Goal: Task Accomplishment & Management: Manage account settings

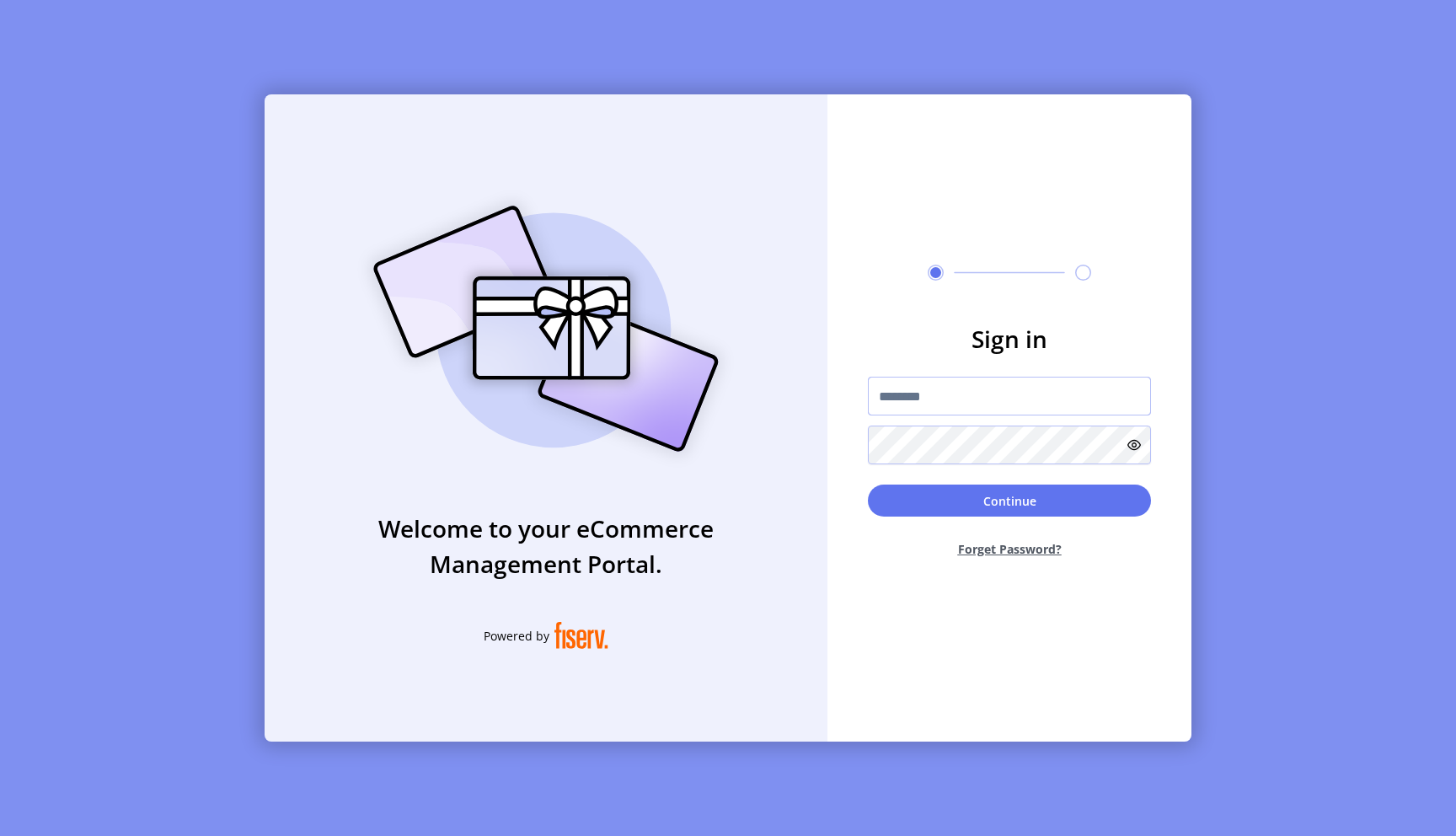
click at [965, 403] on input "text" at bounding box center [1009, 396] width 283 height 39
click at [929, 401] on input "text" at bounding box center [1009, 396] width 283 height 39
type input "**********"
click at [1000, 492] on button "Continue" at bounding box center [1009, 500] width 283 height 32
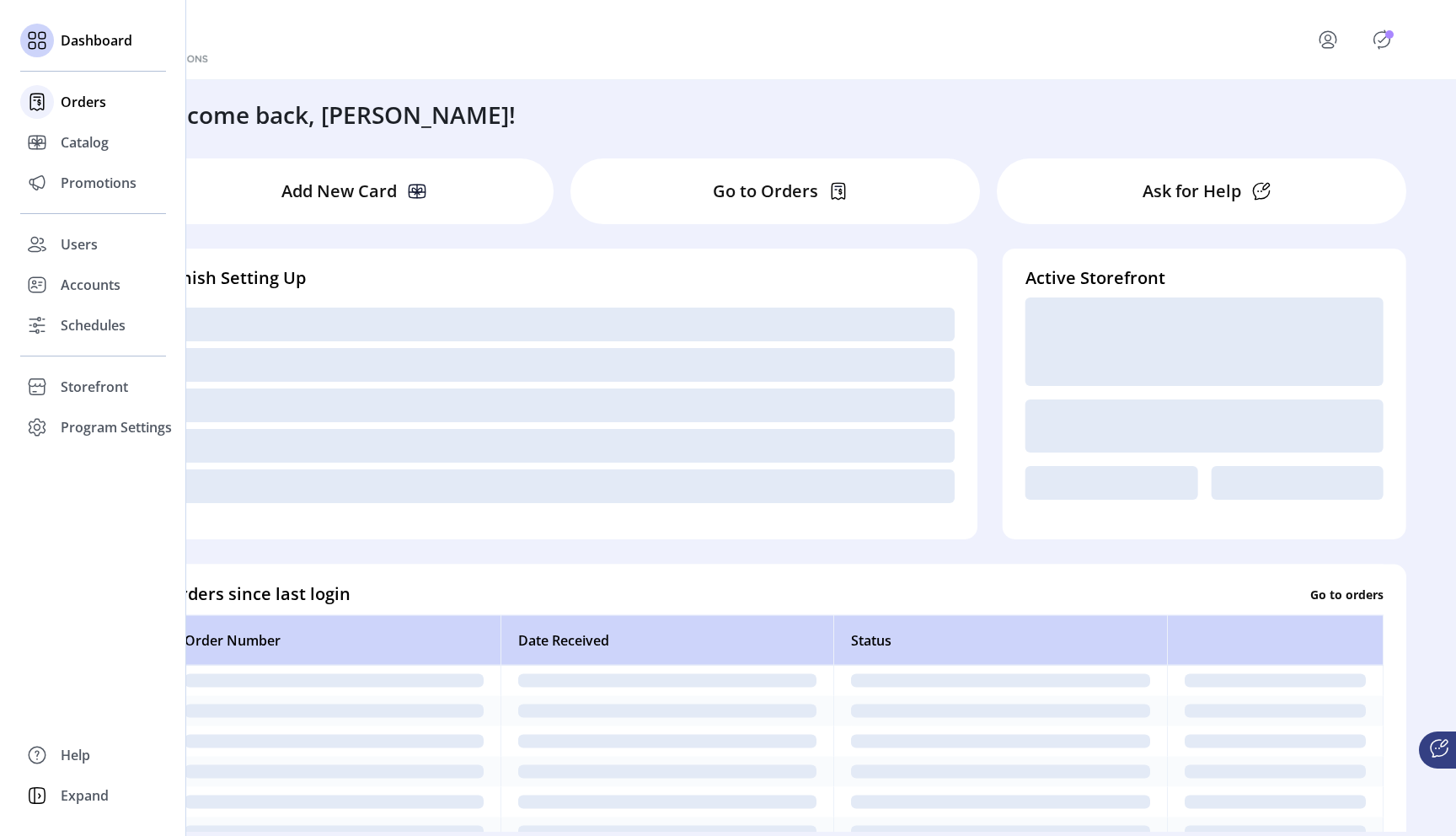
click at [71, 105] on span "Orders" at bounding box center [83, 102] width 45 height 20
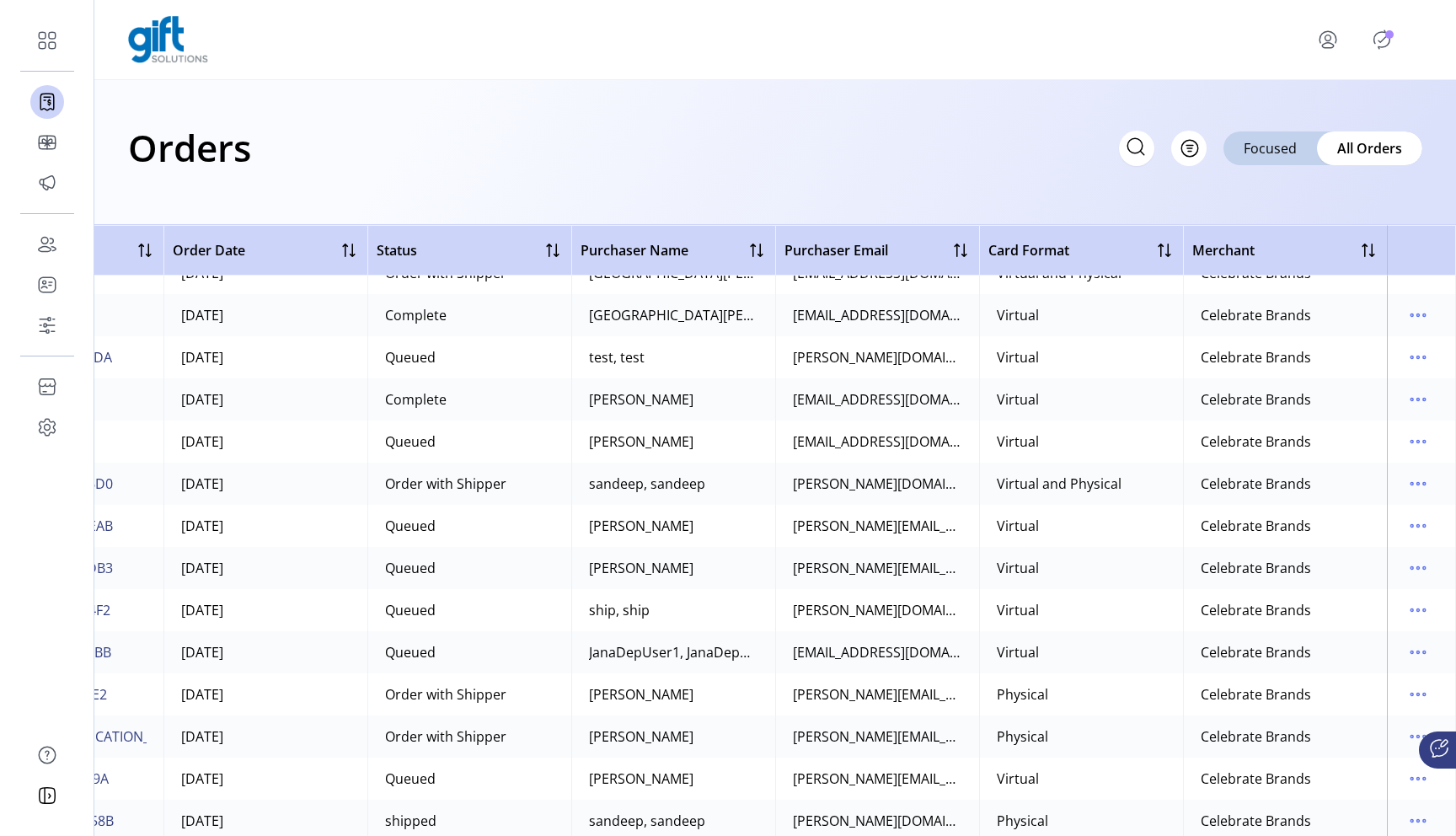
scroll to position [1058, 143]
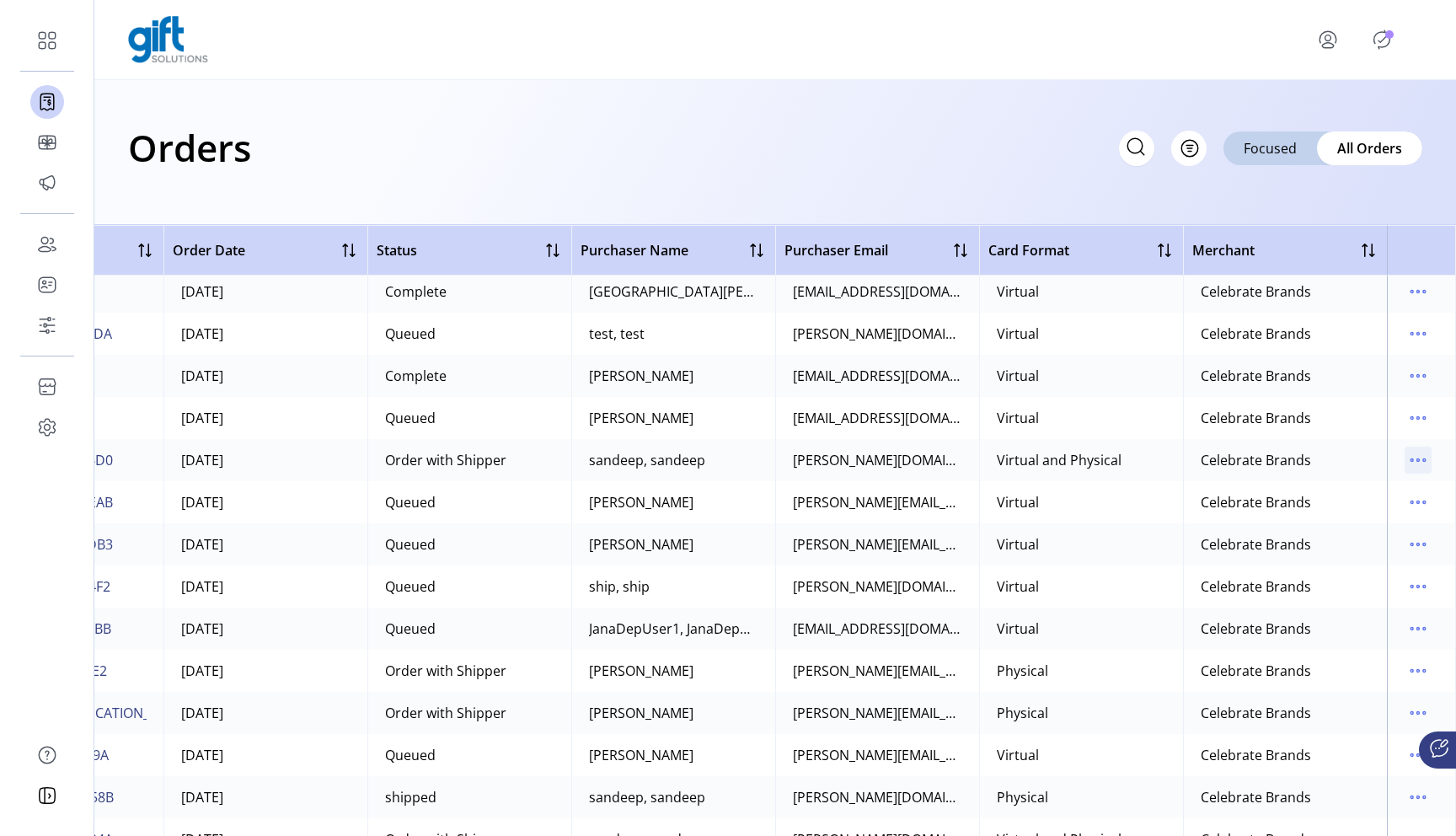
click at [1415, 460] on icon "menu" at bounding box center [1419, 460] width 27 height 27
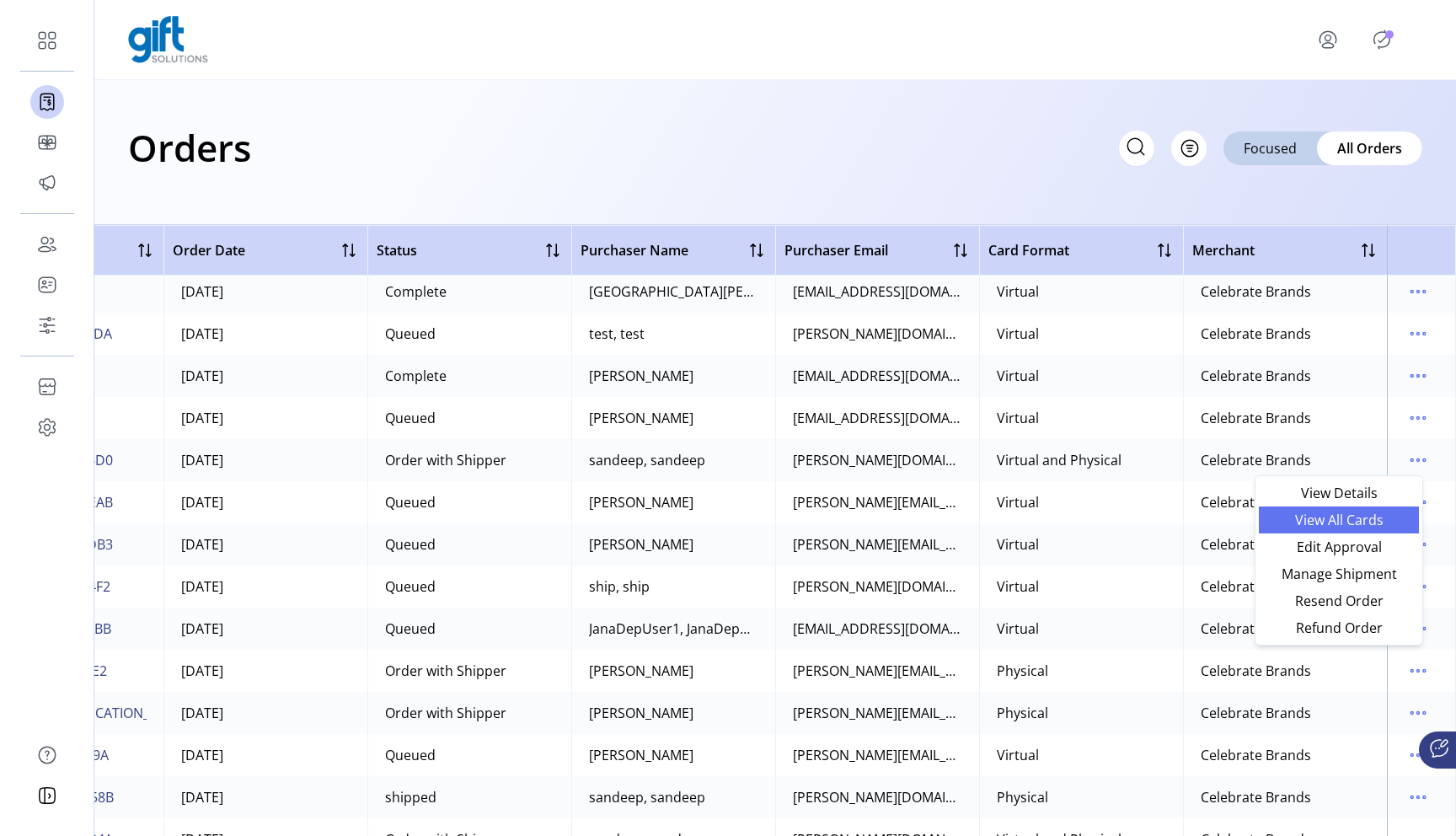
click at [1328, 518] on span "View All Cards" at bounding box center [1339, 520] width 140 height 14
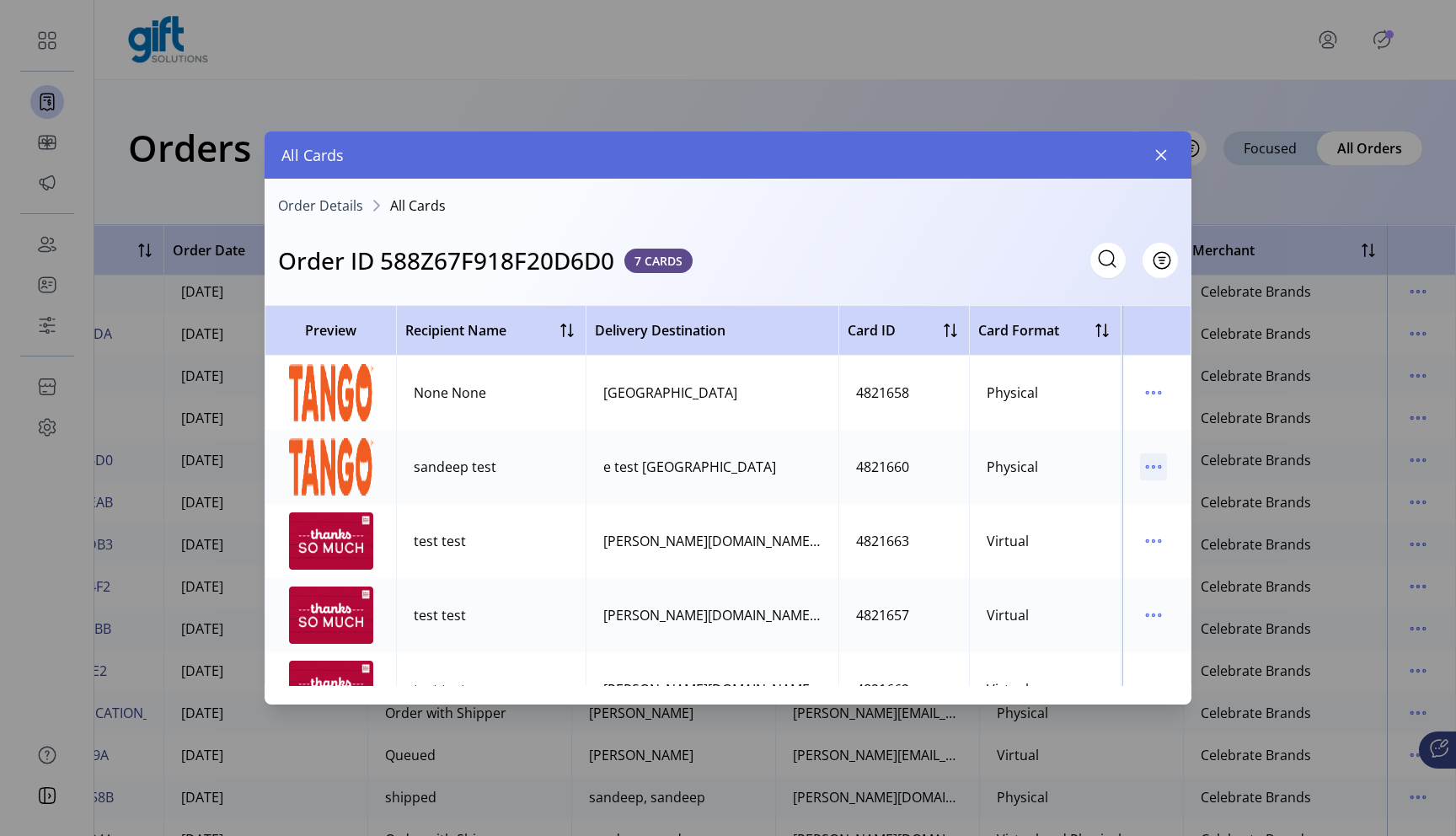
click at [1140, 473] on icon "menu" at bounding box center [1154, 467] width 27 height 27
click at [1172, 499] on span "View Card Details" at bounding box center [1216, 499] width 140 height 14
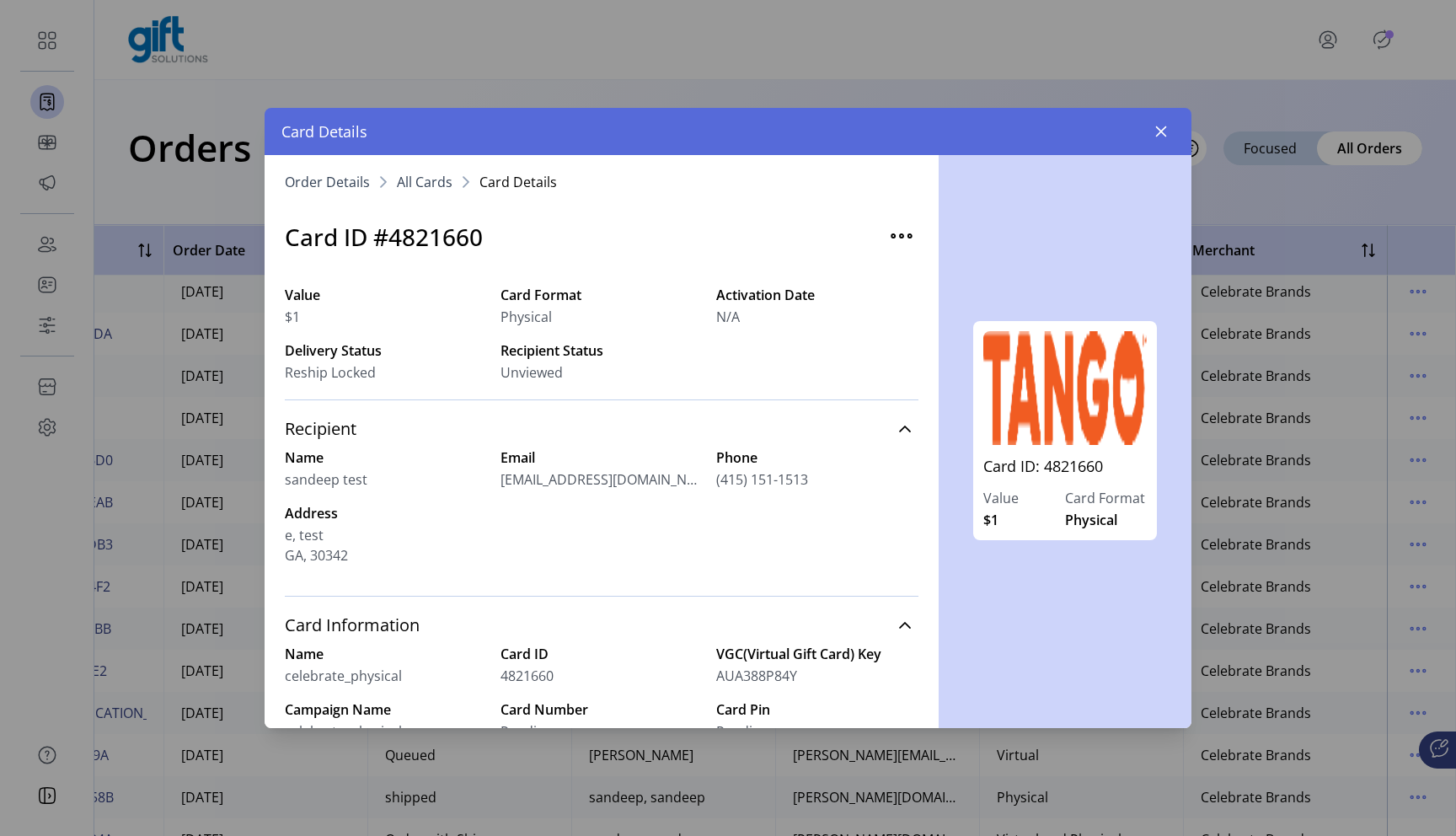
click at [430, 185] on span "All Cards" at bounding box center [424, 182] width 55 height 14
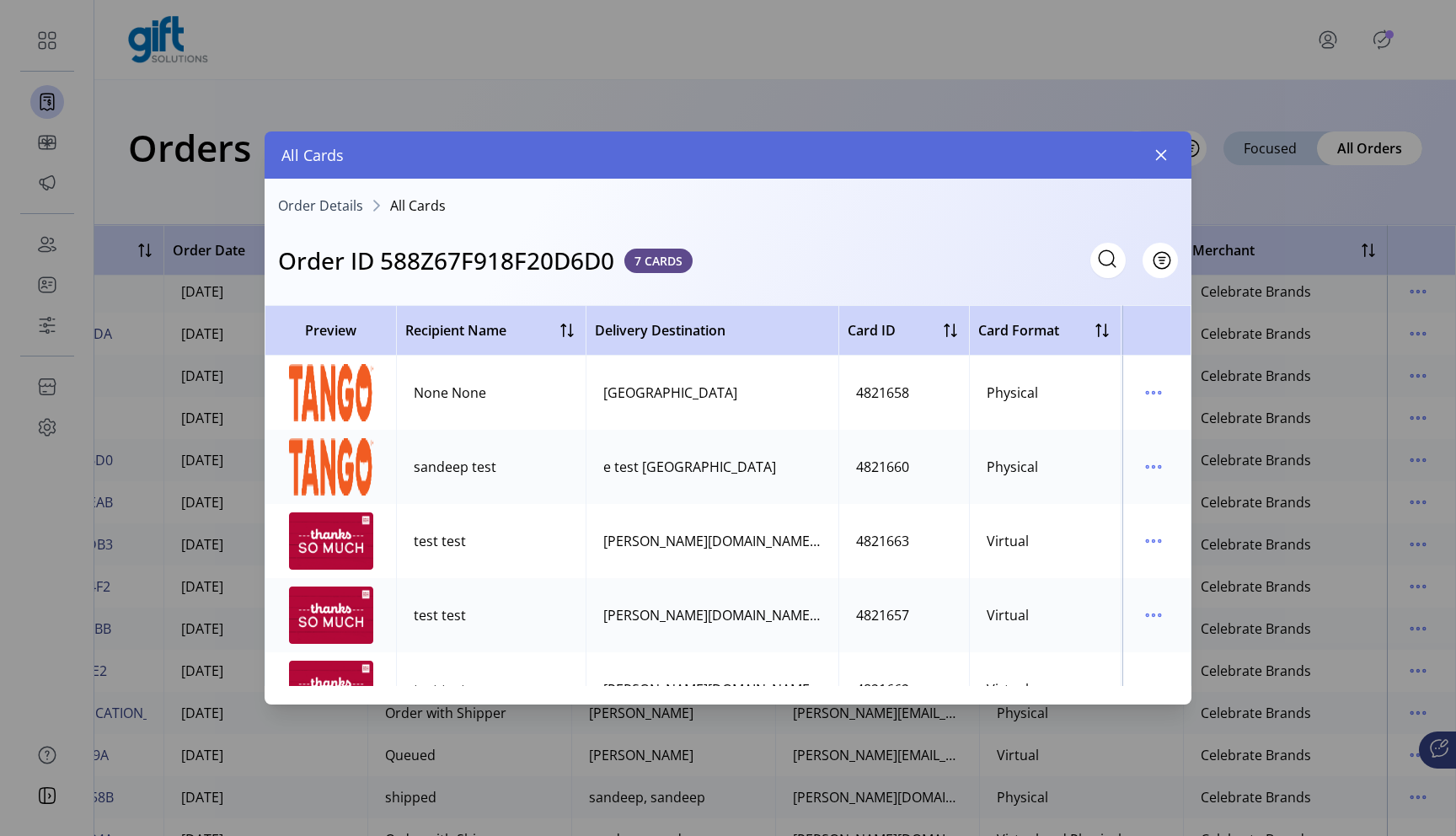
click at [738, 334] on div "Delivery Destination" at bounding box center [712, 330] width 235 height 20
click at [814, 337] on div "Delivery Destination" at bounding box center [712, 330] width 235 height 20
click at [814, 323] on div "Delivery Destination" at bounding box center [712, 330] width 235 height 20
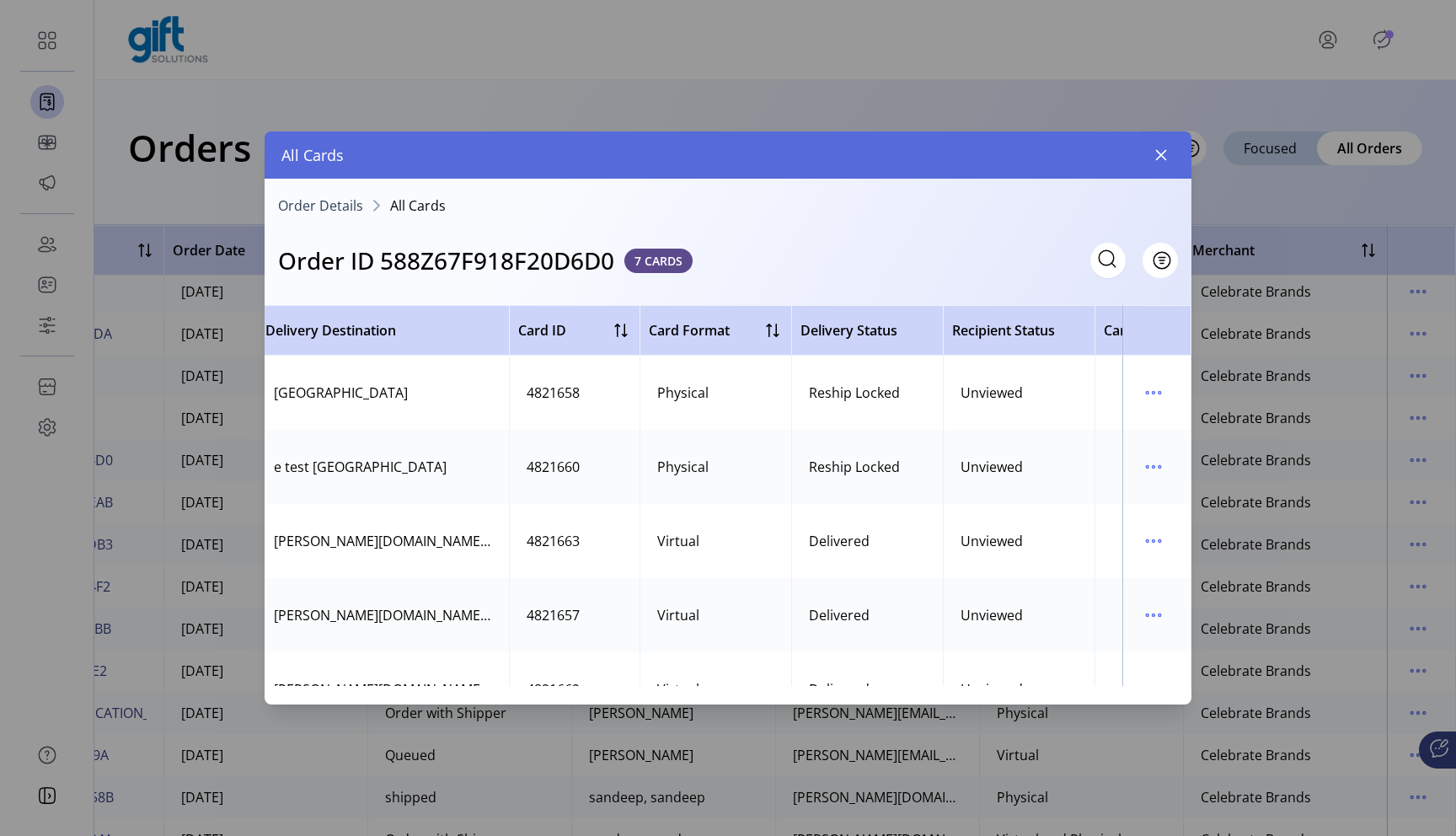
scroll to position [0, 438]
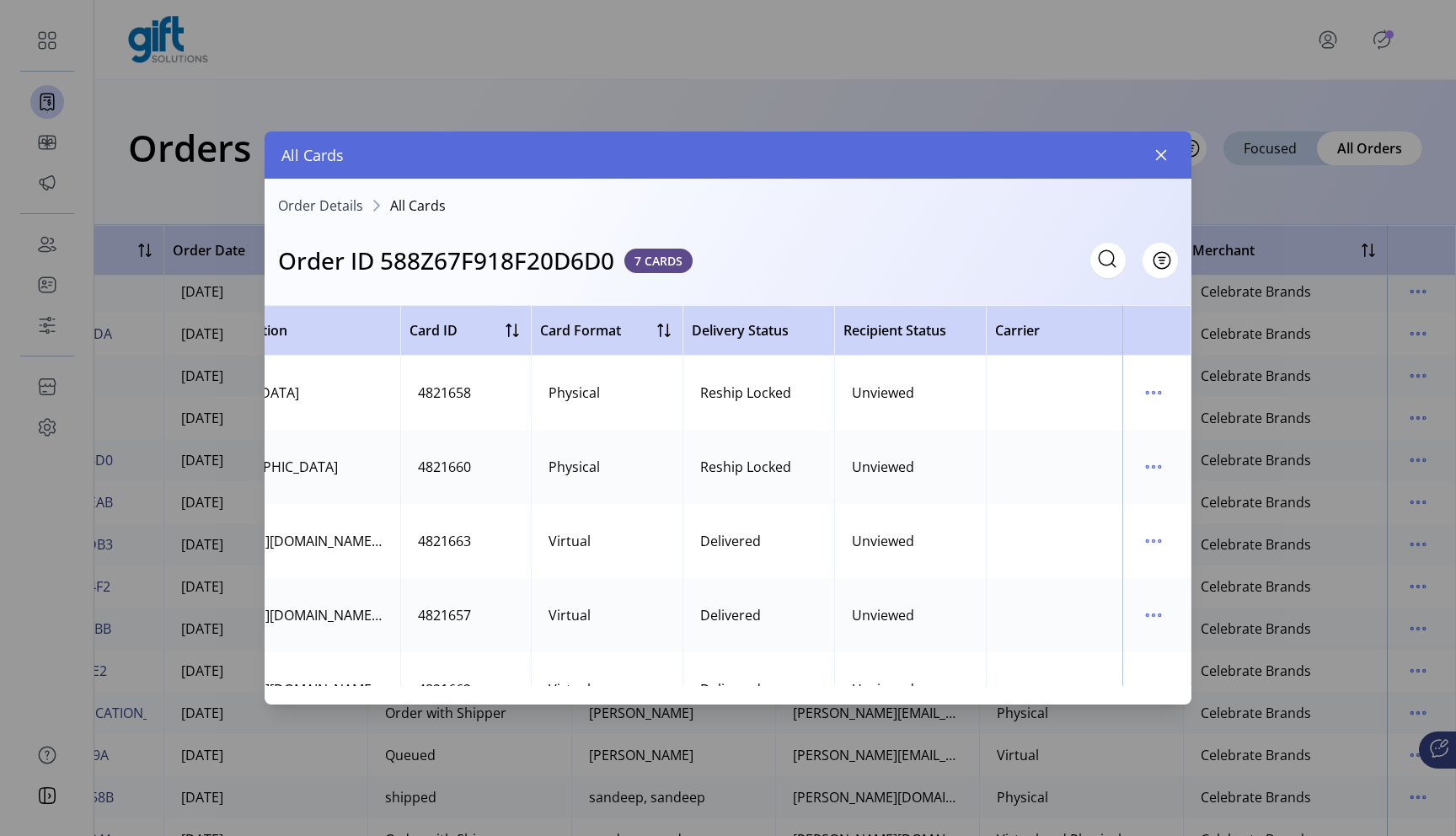
click at [821, 331] on div "Delivery Status" at bounding box center [758, 330] width 134 height 20
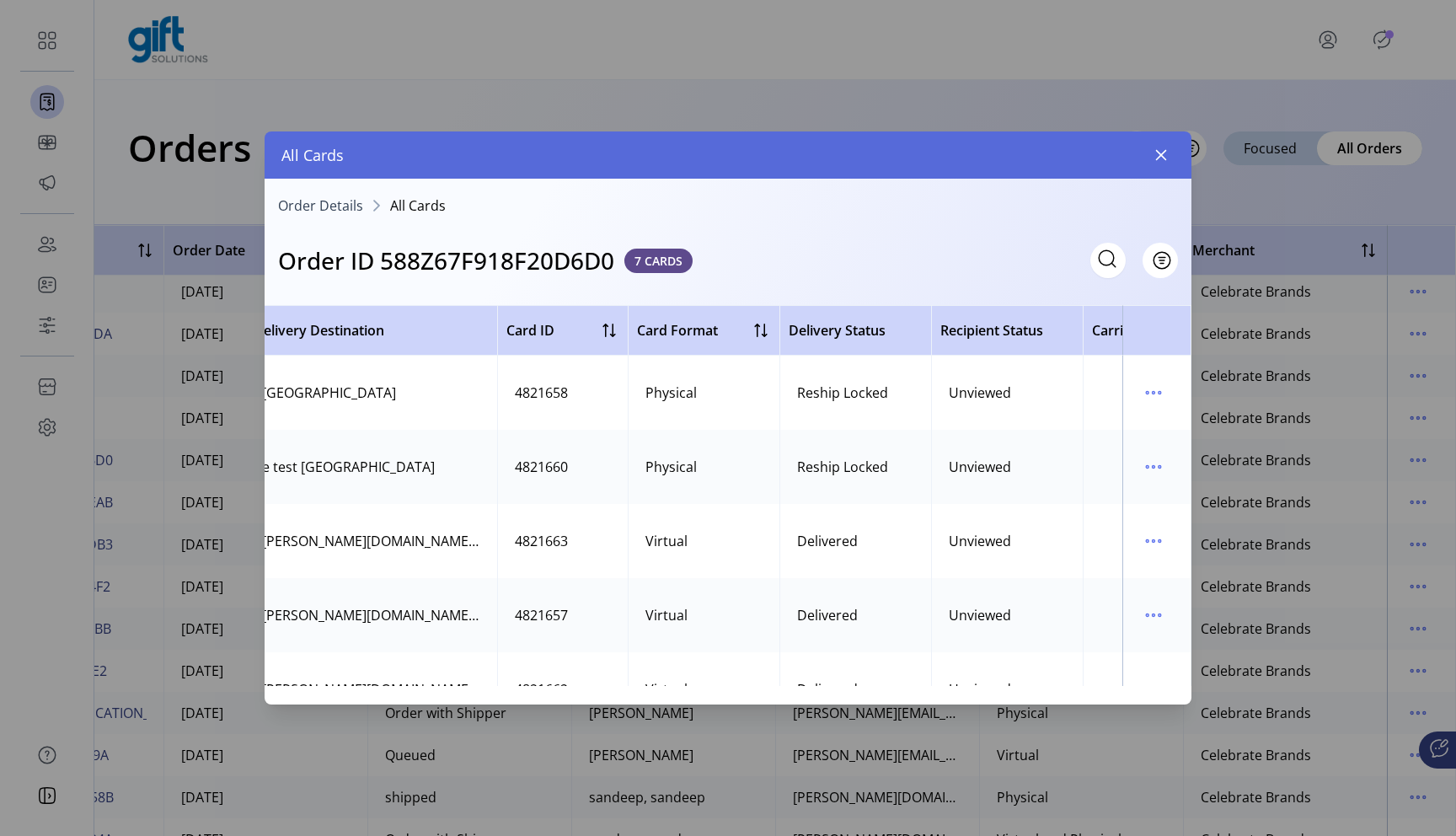
scroll to position [0, 430]
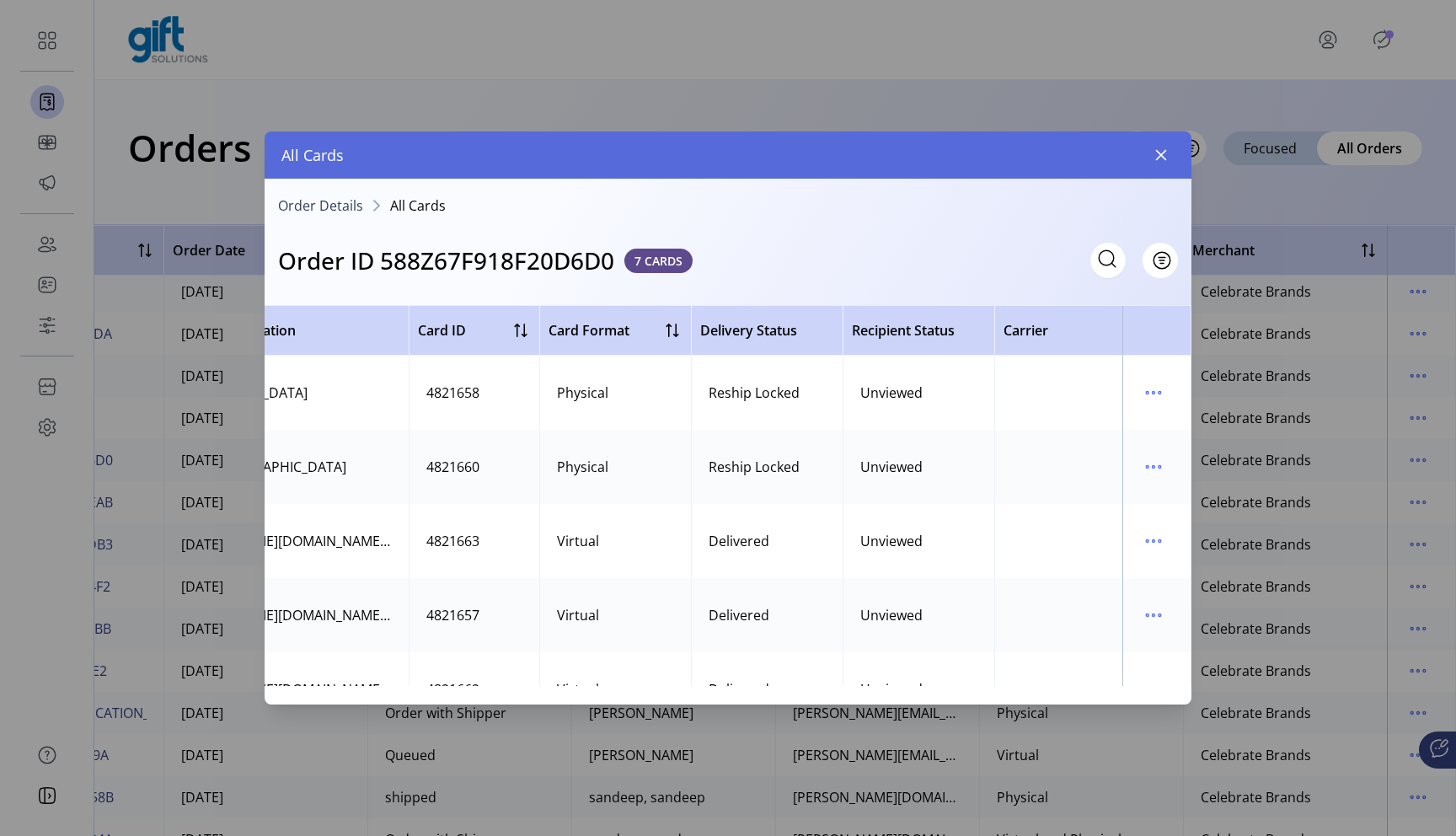
drag, startPoint x: 711, startPoint y: 394, endPoint x: 807, endPoint y: 394, distance: 96.0
click at [807, 394] on td "Reship Locked" at bounding box center [767, 392] width 151 height 74
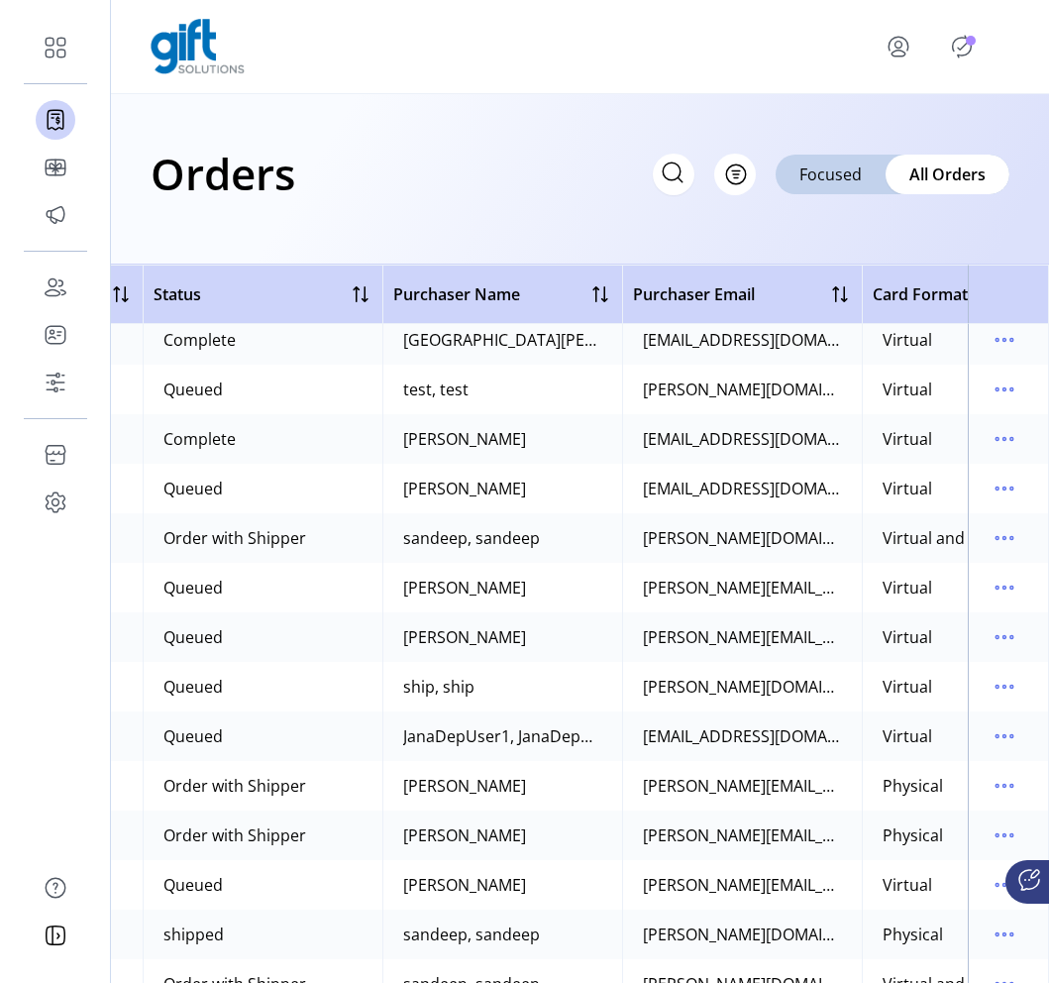
scroll to position [1247, 831]
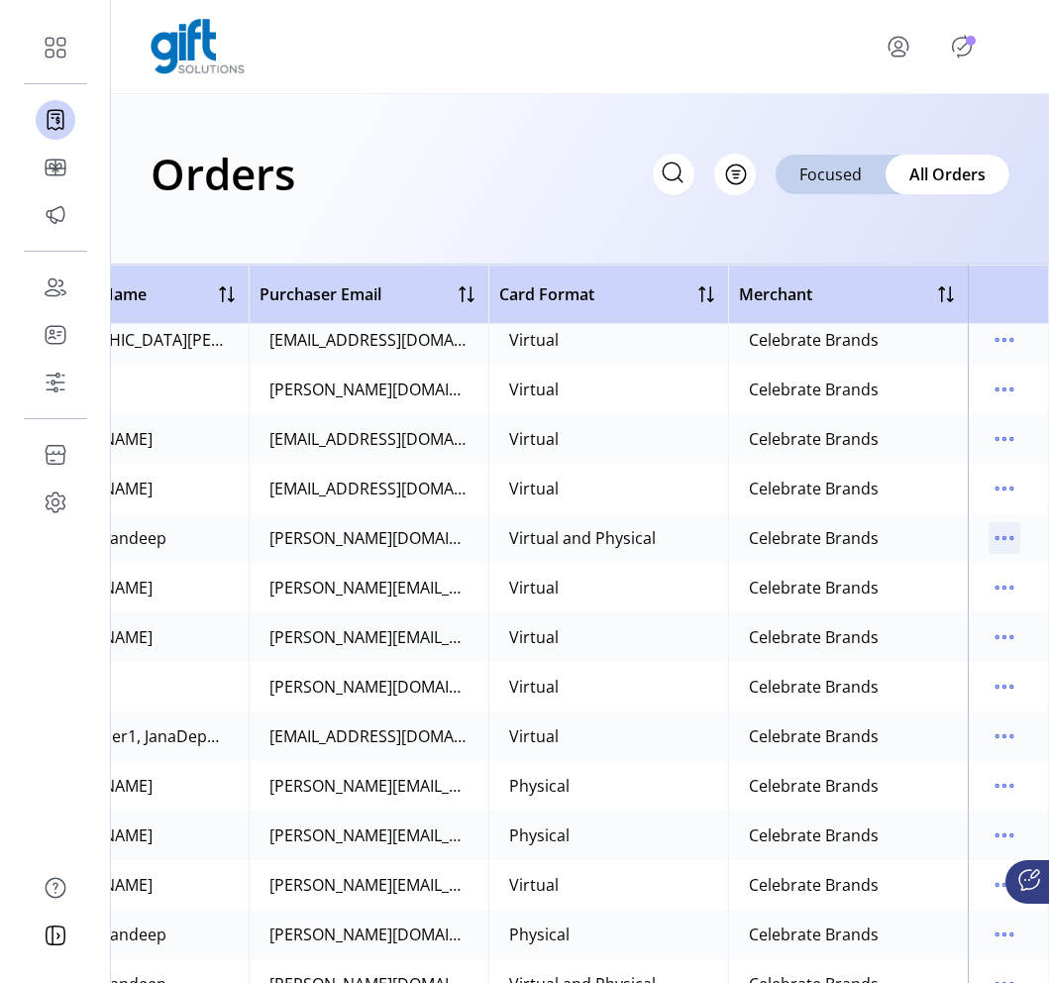
click at [993, 541] on icon "menu" at bounding box center [1004, 538] width 32 height 32
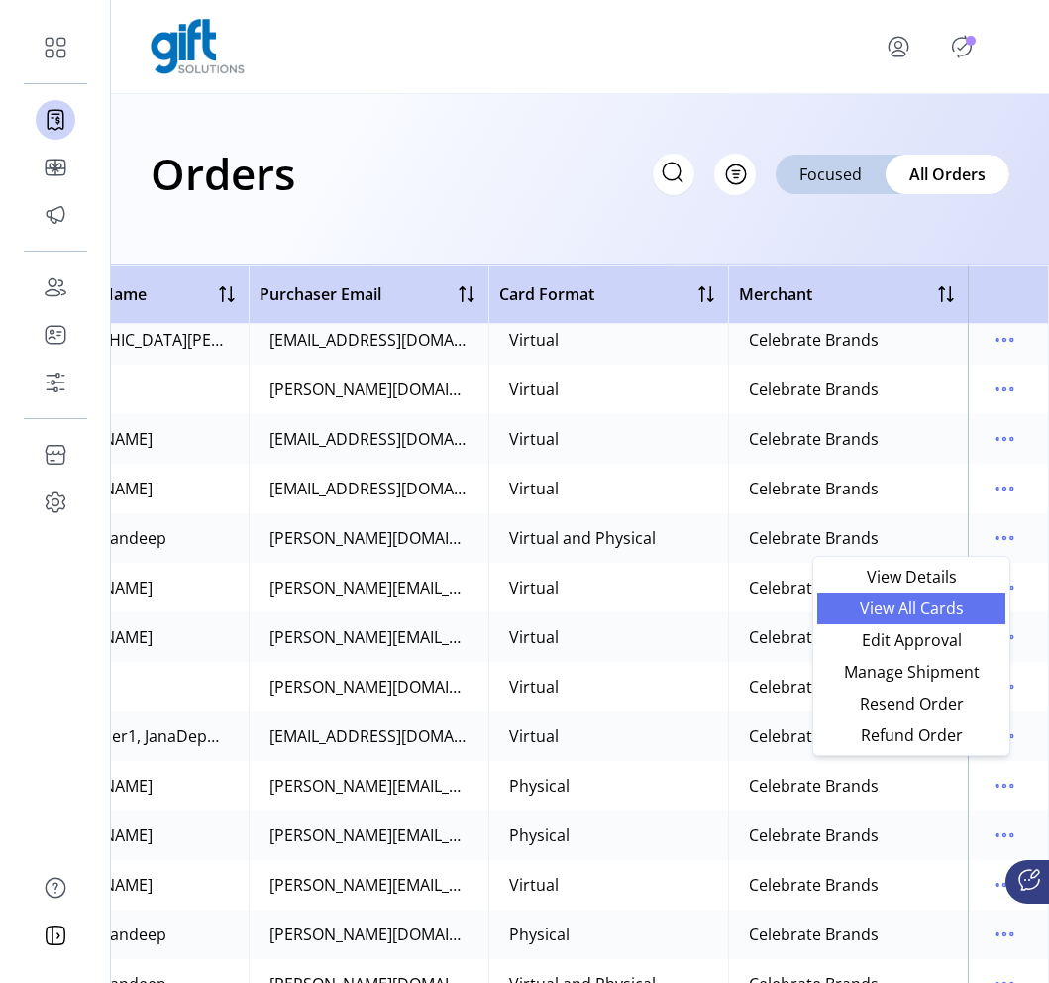
click at [920, 605] on span "View All Cards" at bounding box center [911, 608] width 164 height 16
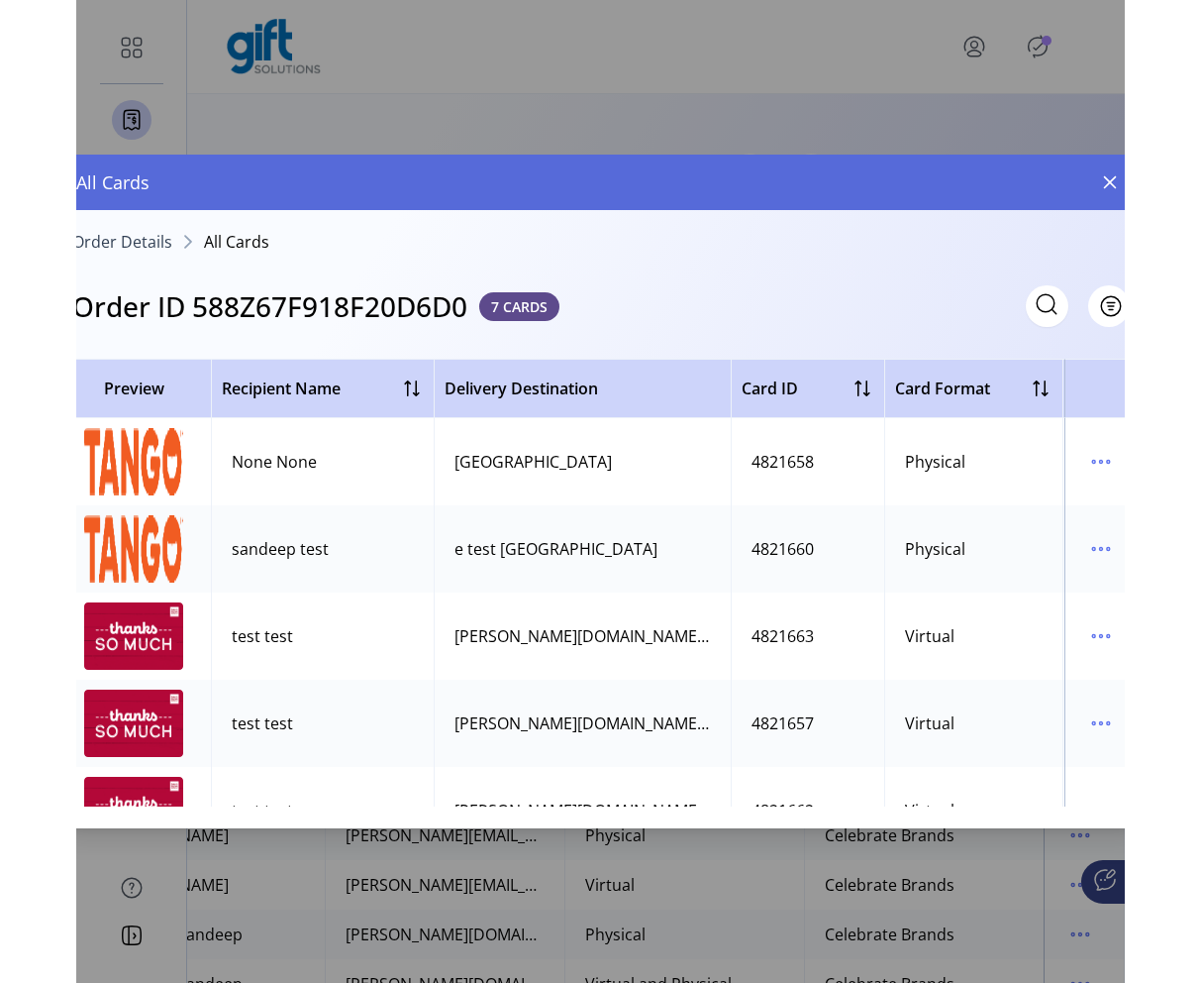
scroll to position [0, 721]
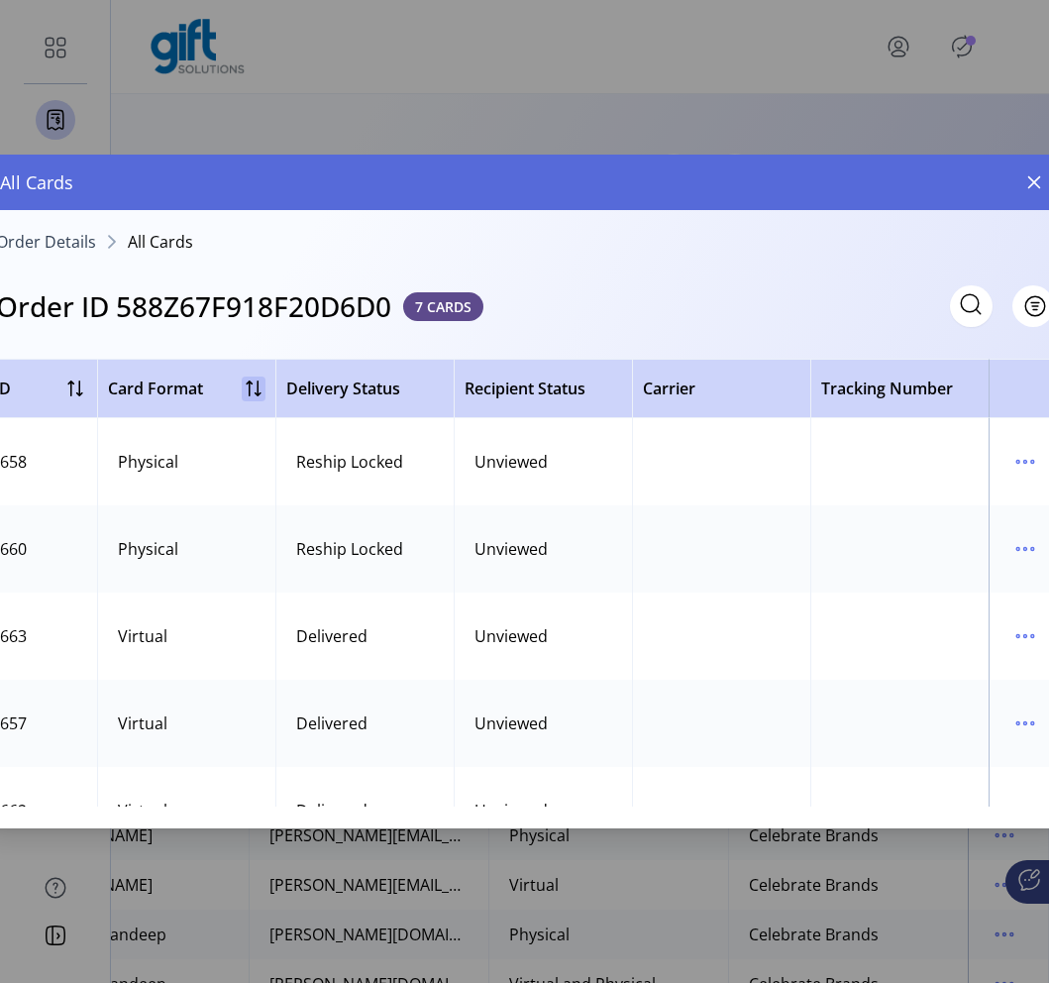
click at [242, 386] on div at bounding box center [254, 388] width 24 height 24
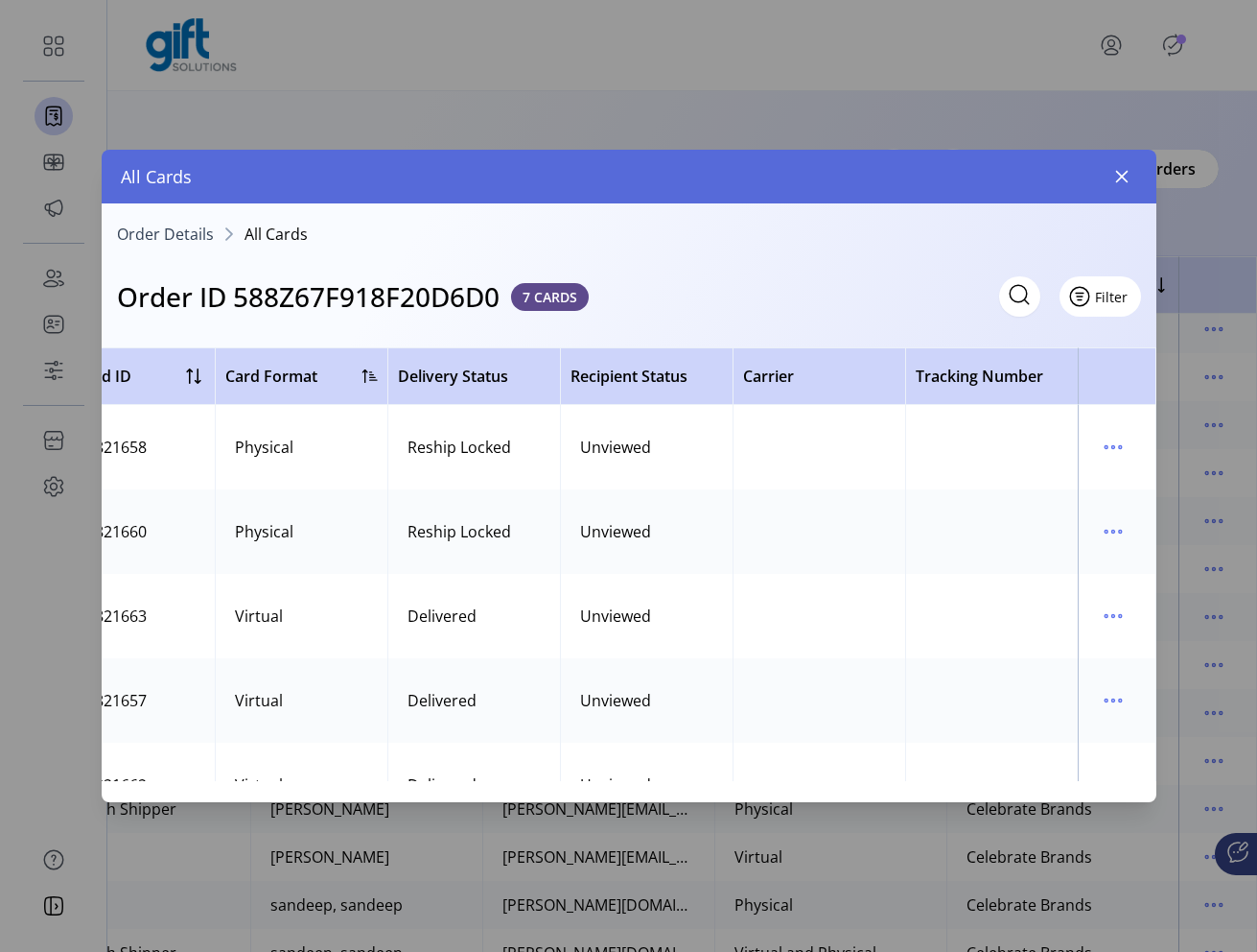
click at [1116, 309] on button "Filter" at bounding box center [1100, 296] width 81 height 41
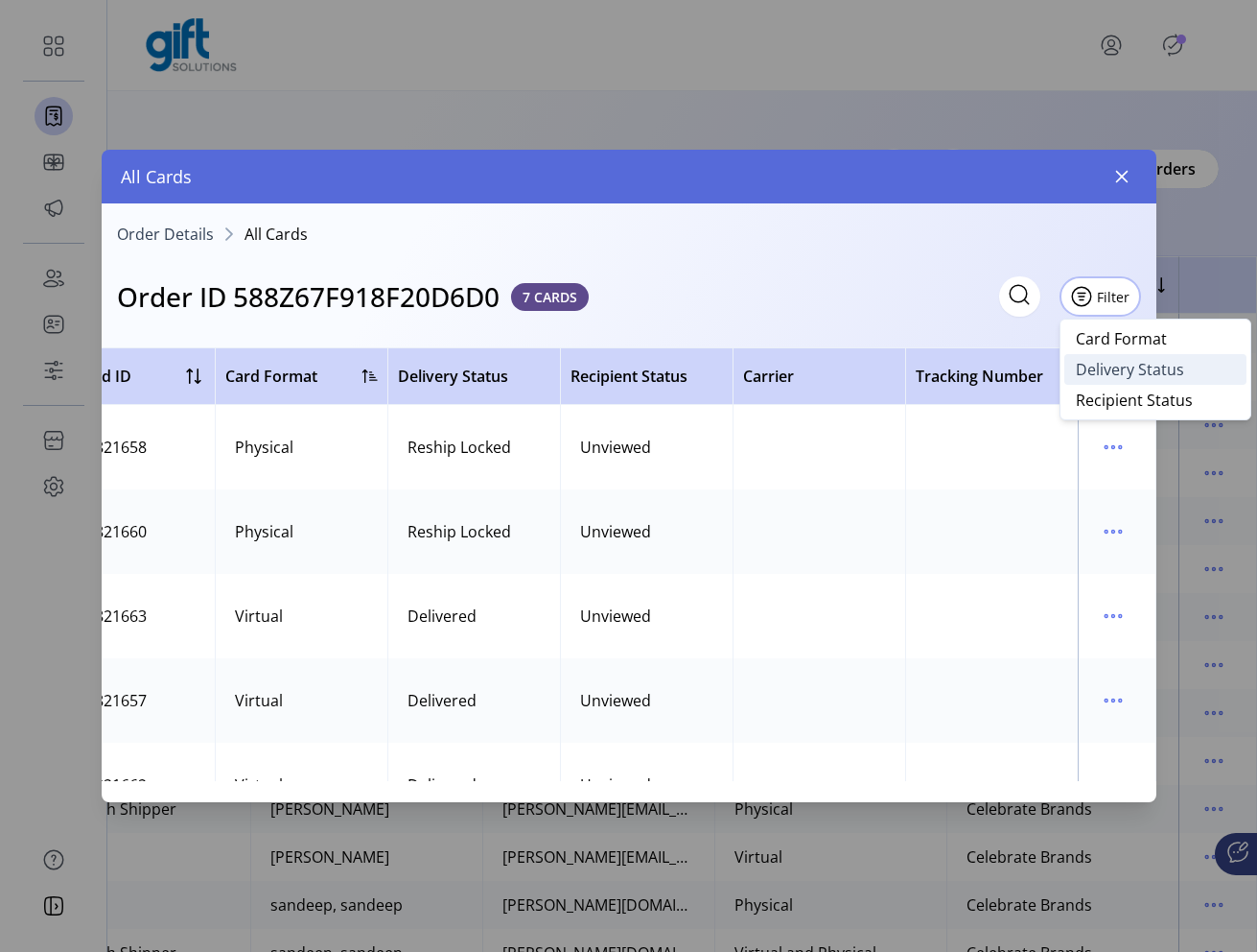
click at [1109, 371] on span "Delivery Status" at bounding box center [1130, 369] width 108 height 15
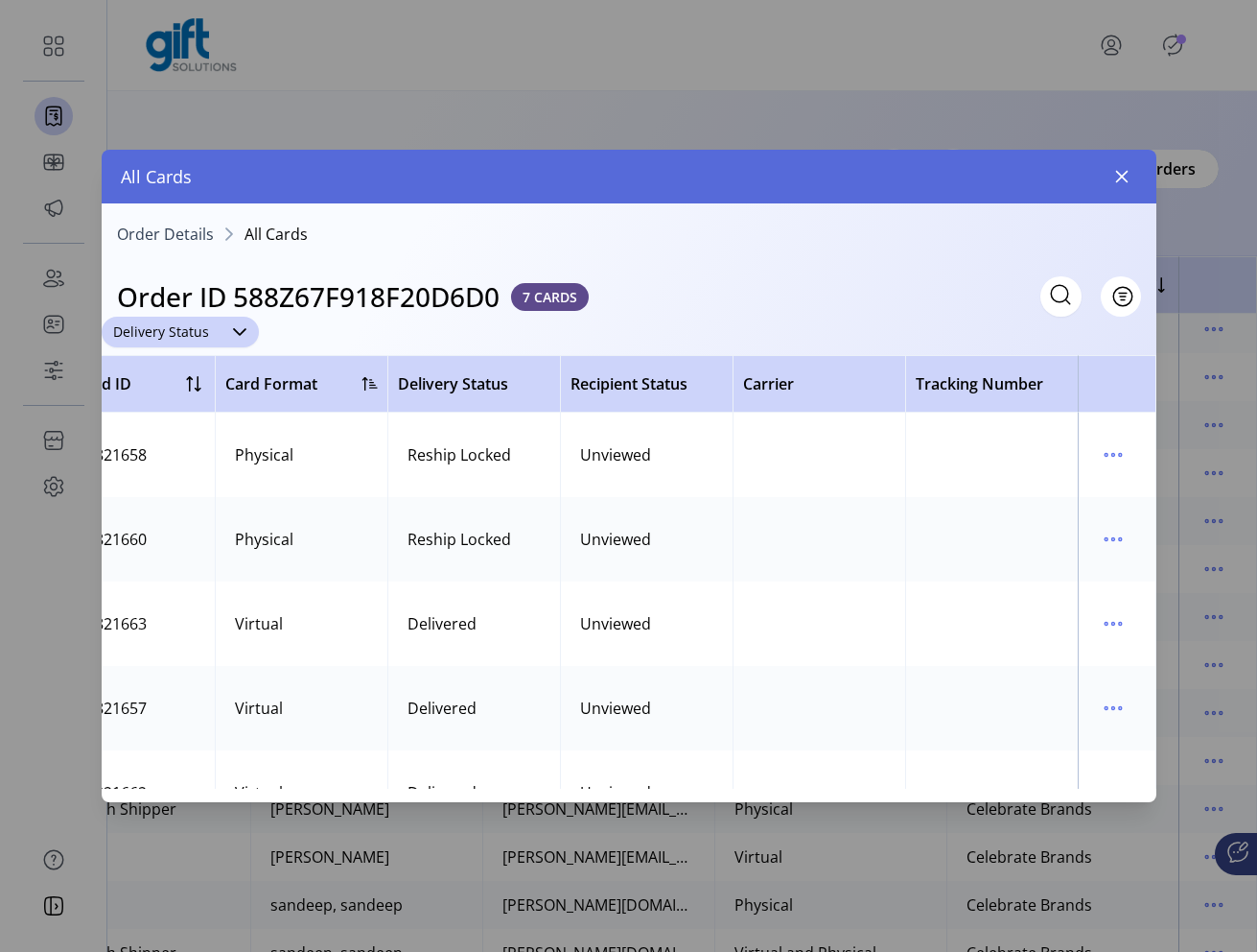
click at [204, 336] on span "Delivery Status" at bounding box center [161, 332] width 119 height 31
click at [163, 414] on span "Delivered" at bounding box center [152, 406] width 69 height 21
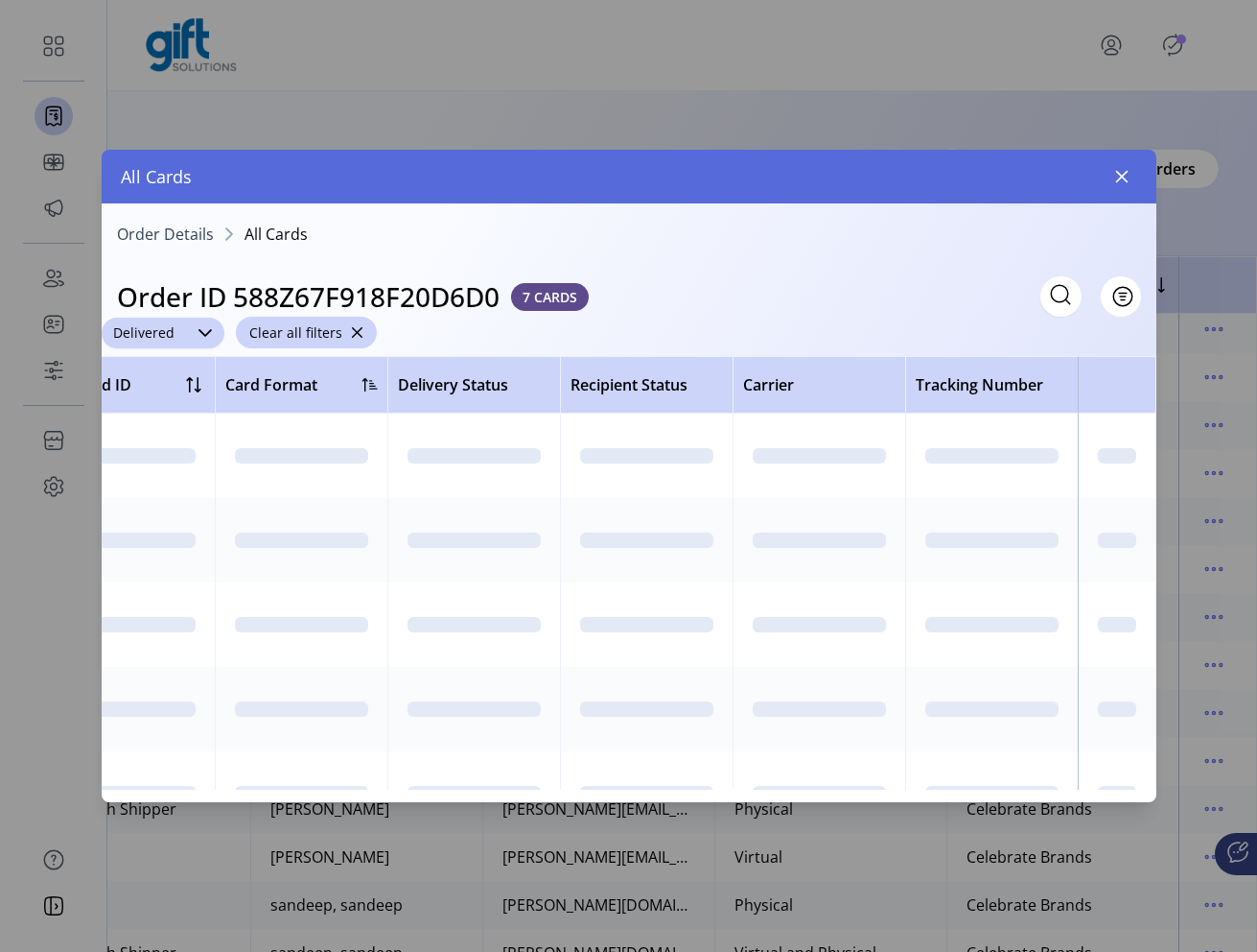
click at [225, 320] on div "Delivered Clear all filters" at bounding box center [628, 332] width 1055 height 32
click at [193, 325] on div "dropdown trigger" at bounding box center [205, 333] width 39 height 31
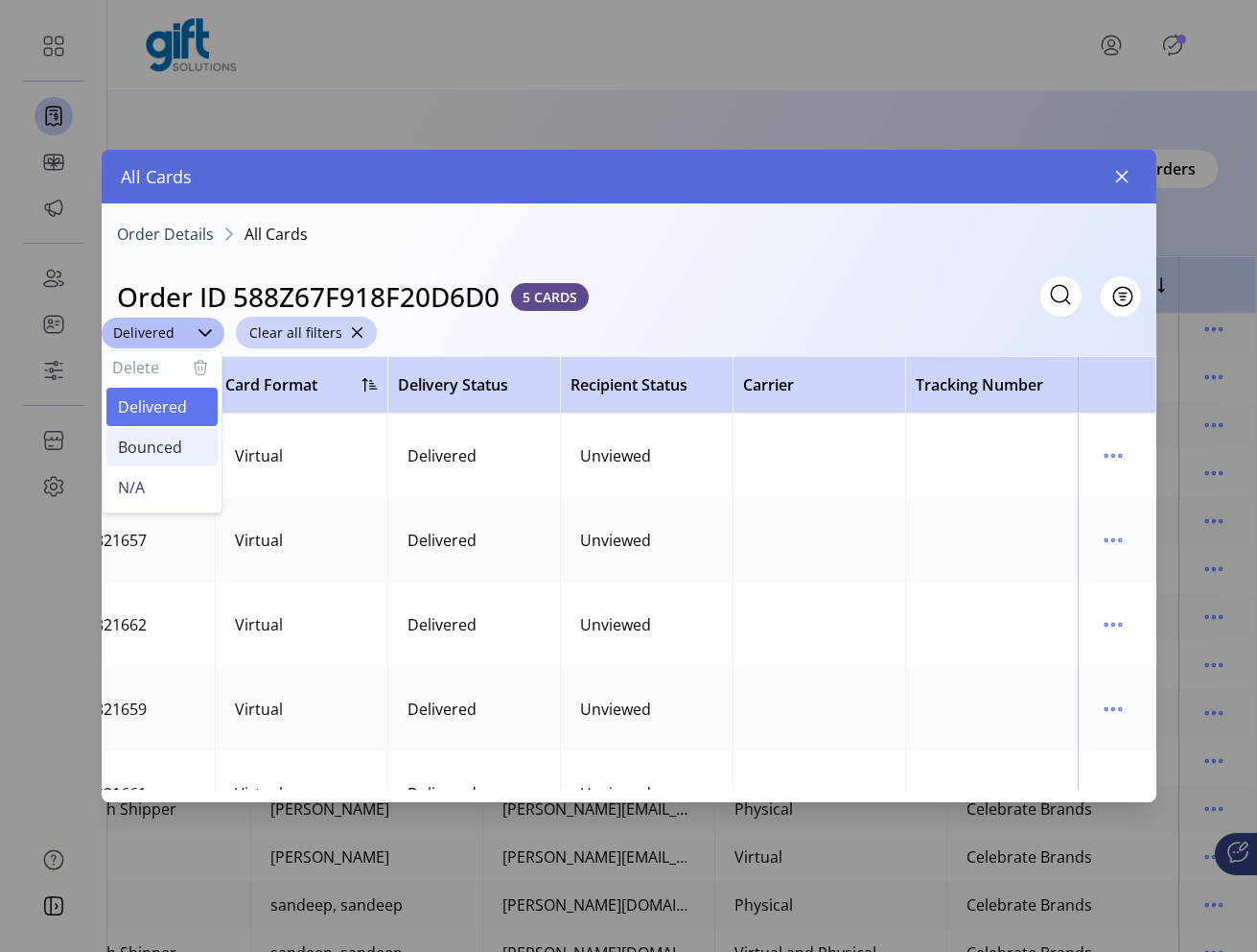
click at [164, 451] on span "Bounced" at bounding box center [150, 447] width 64 height 21
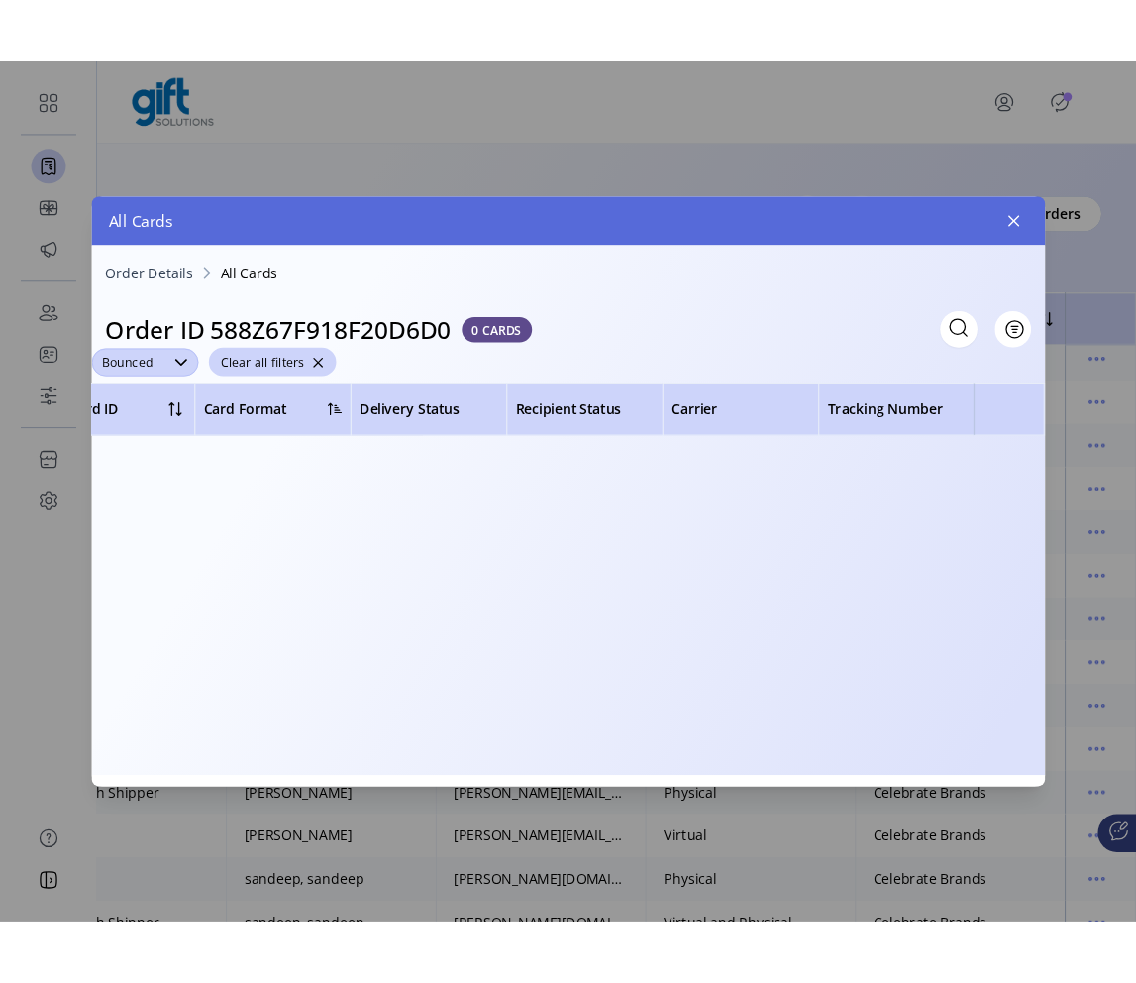
scroll to position [0, 711]
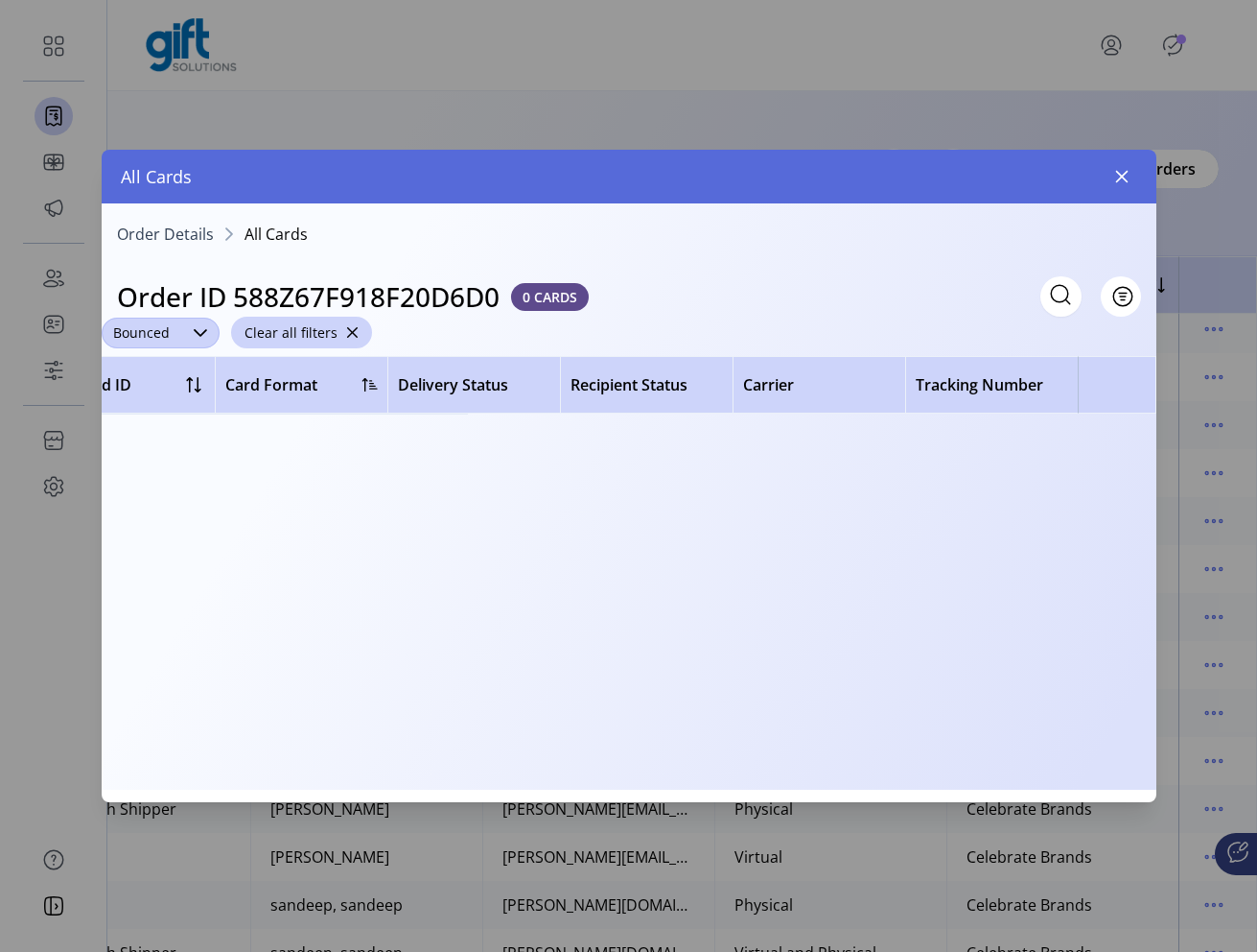
click at [193, 328] on icon "dropdown trigger" at bounding box center [200, 333] width 15 height 15
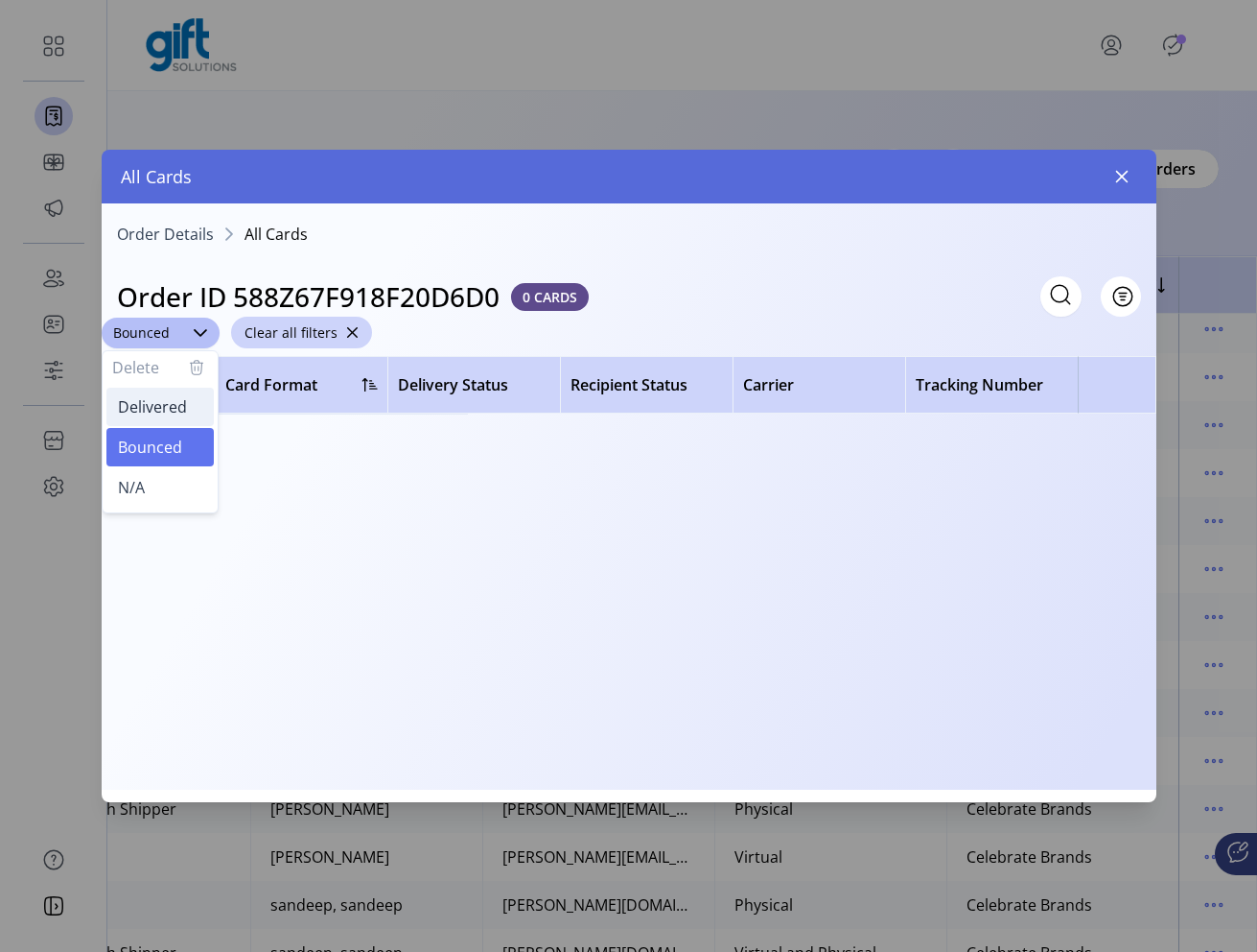
click at [171, 418] on li "Delivered" at bounding box center [160, 407] width 107 height 39
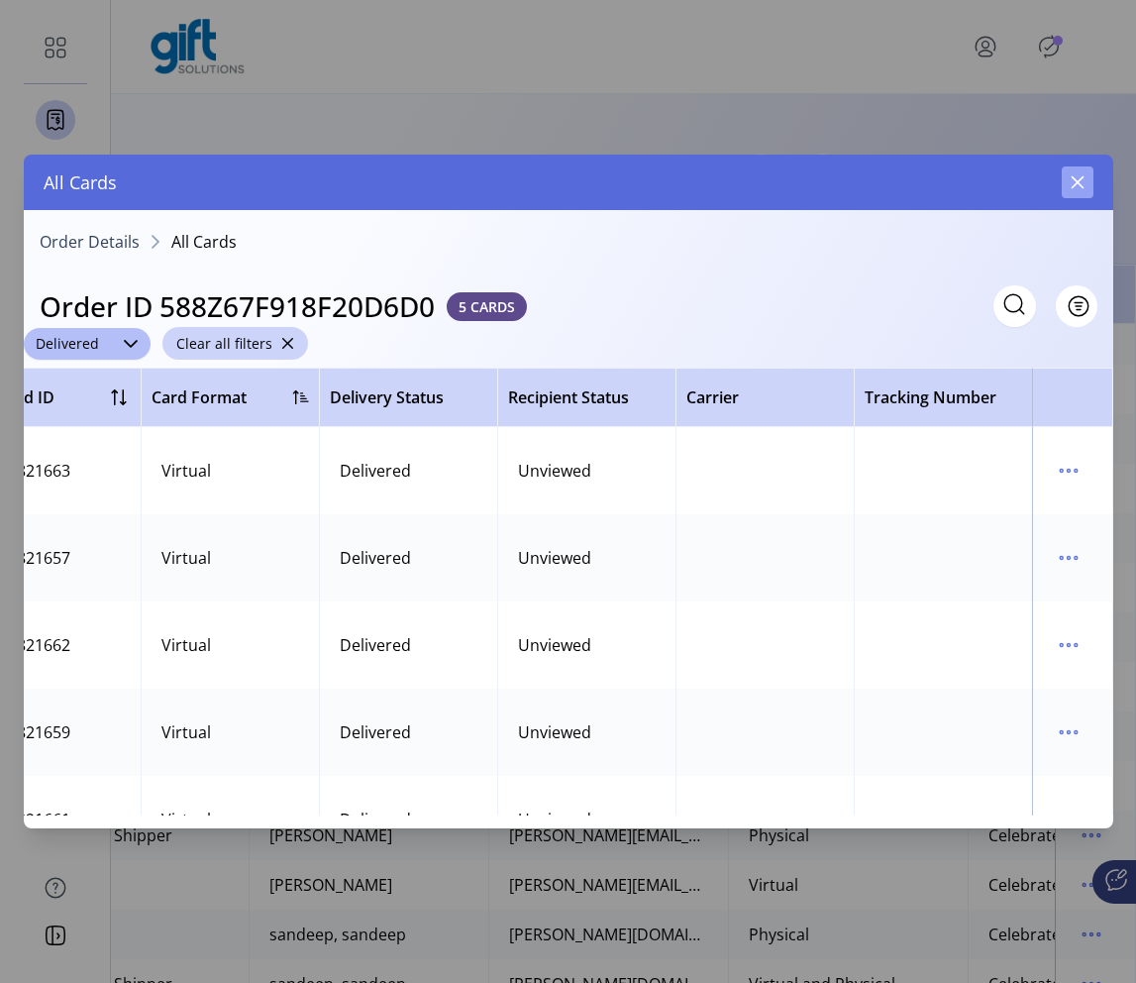
click at [1080, 189] on icon "button" at bounding box center [1078, 182] width 16 height 16
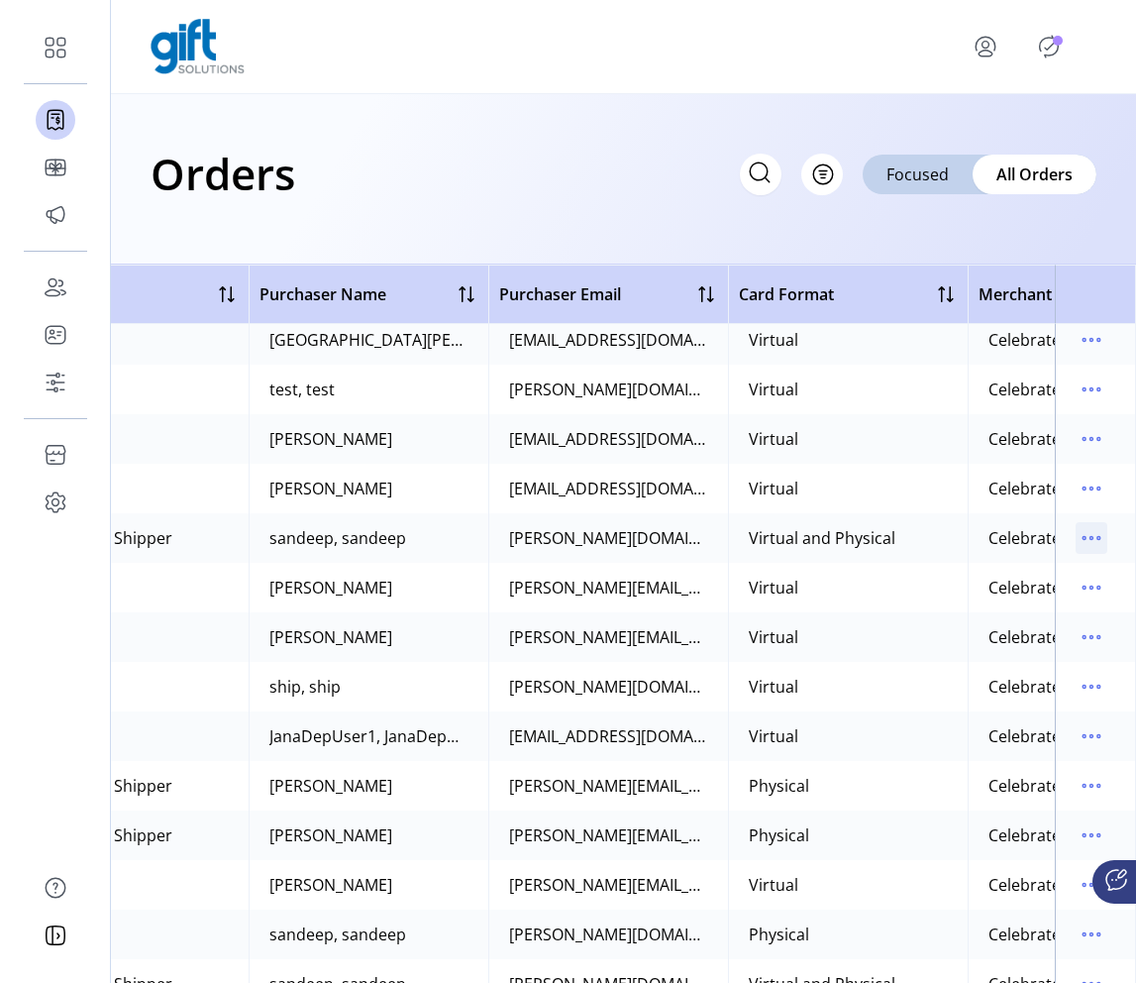
click at [1076, 537] on icon "menu" at bounding box center [1092, 538] width 32 height 32
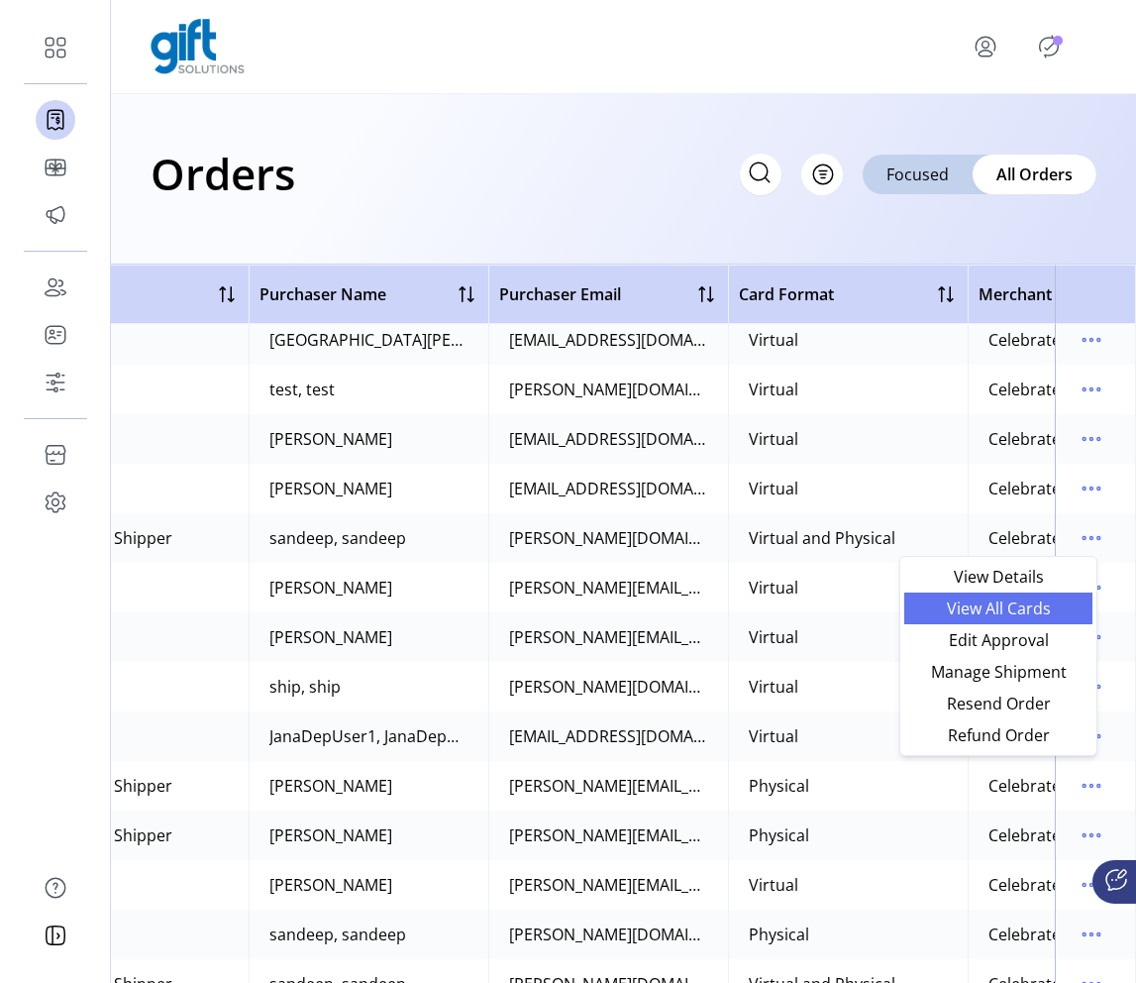
click at [1021, 616] on span "View All Cards" at bounding box center [998, 608] width 164 height 16
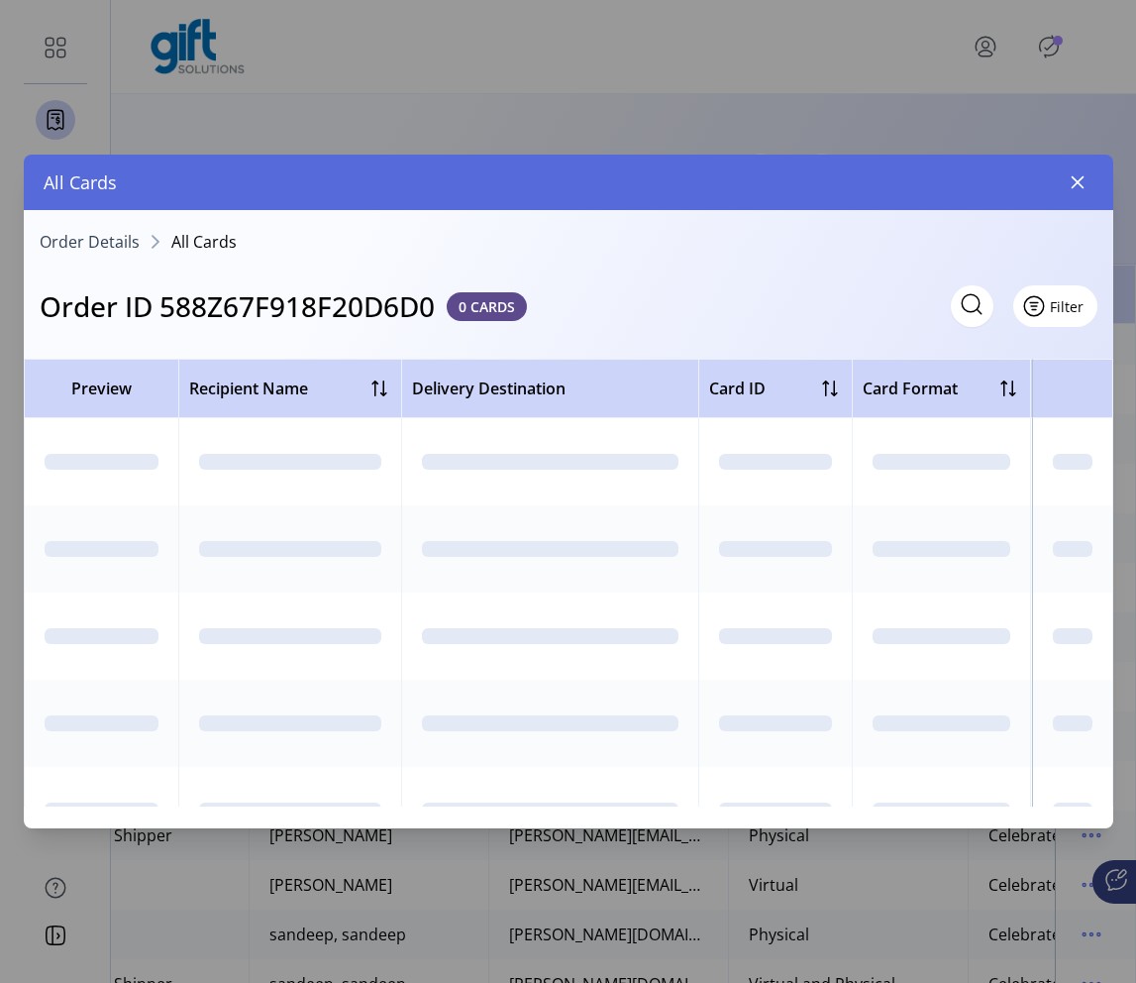
click at [1079, 306] on span "Filter" at bounding box center [1067, 306] width 34 height 21
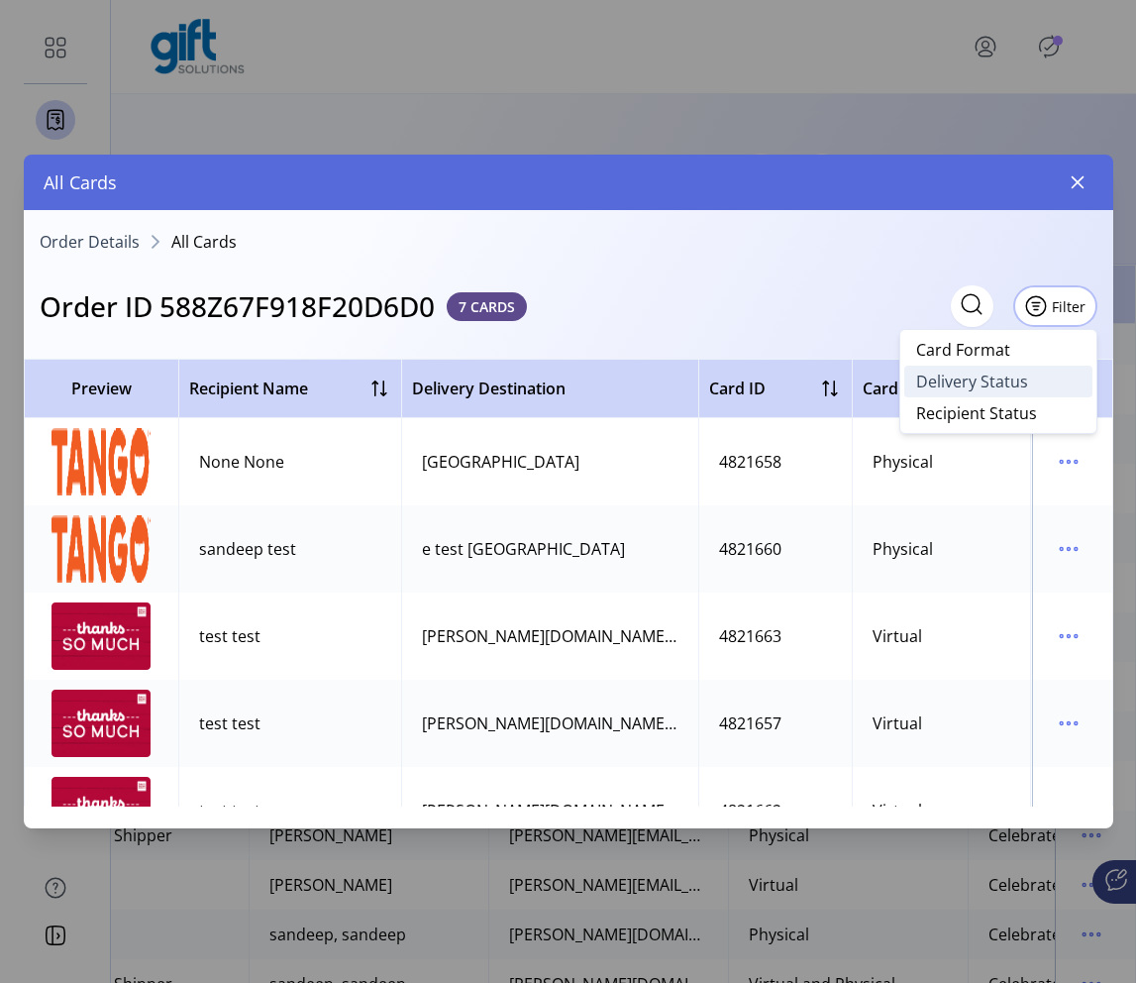
click at [973, 387] on span "Delivery Status" at bounding box center [972, 381] width 112 height 16
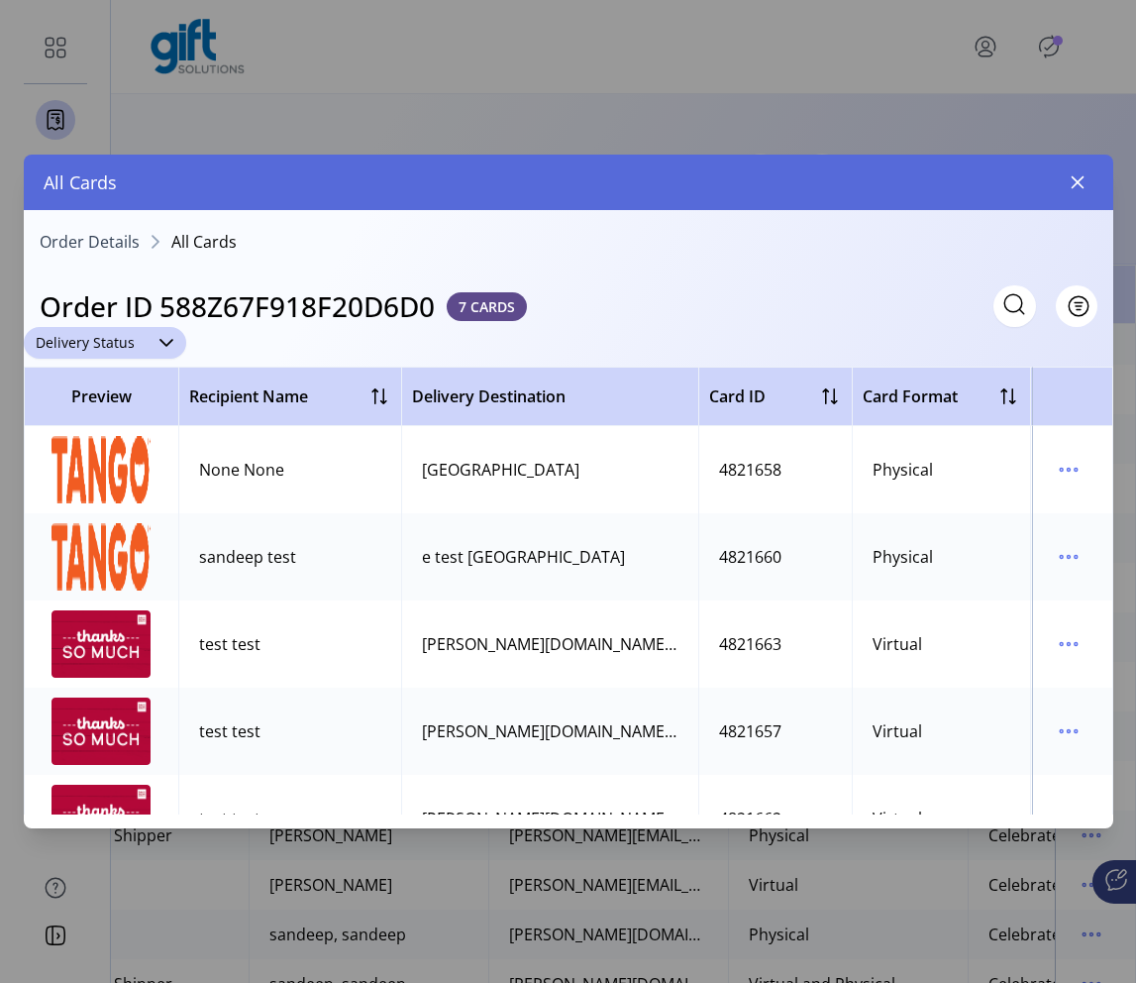
click at [116, 339] on span "Delivery Status" at bounding box center [85, 343] width 123 height 32
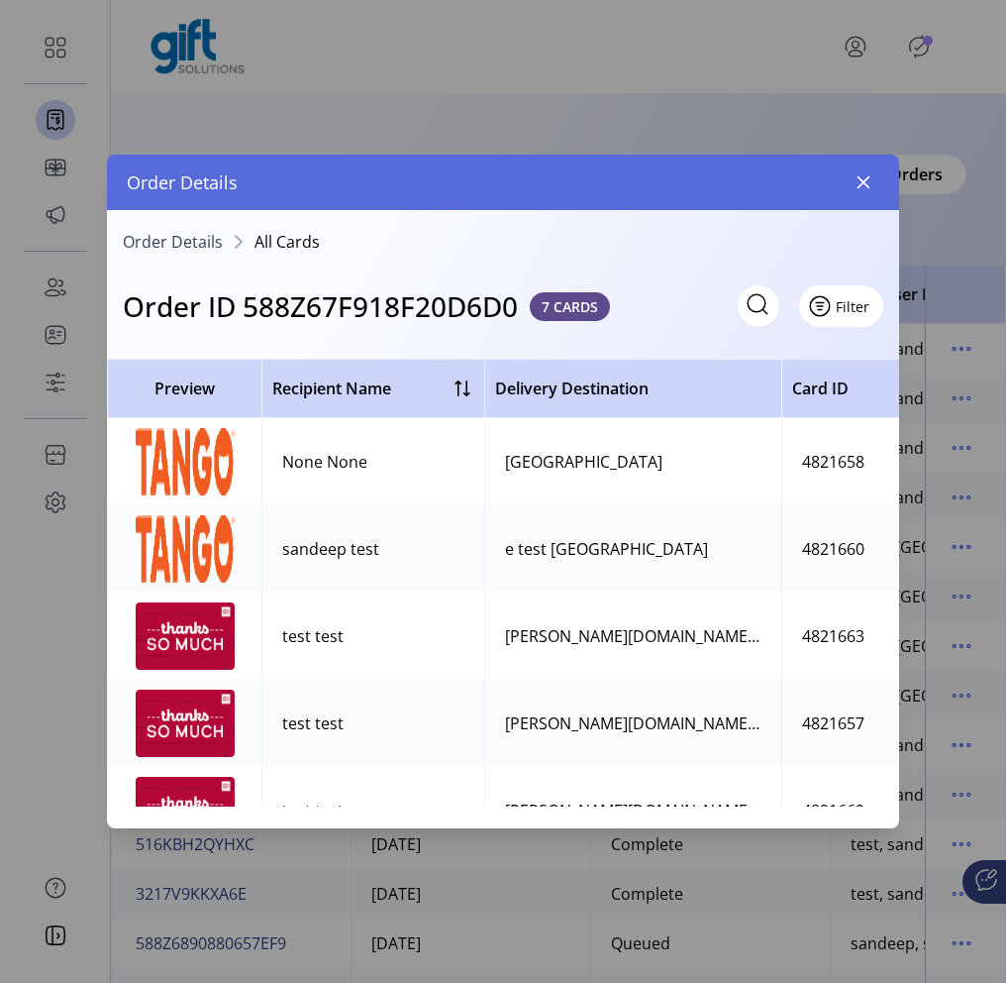
click at [870, 311] on button "Filter" at bounding box center [841, 306] width 84 height 42
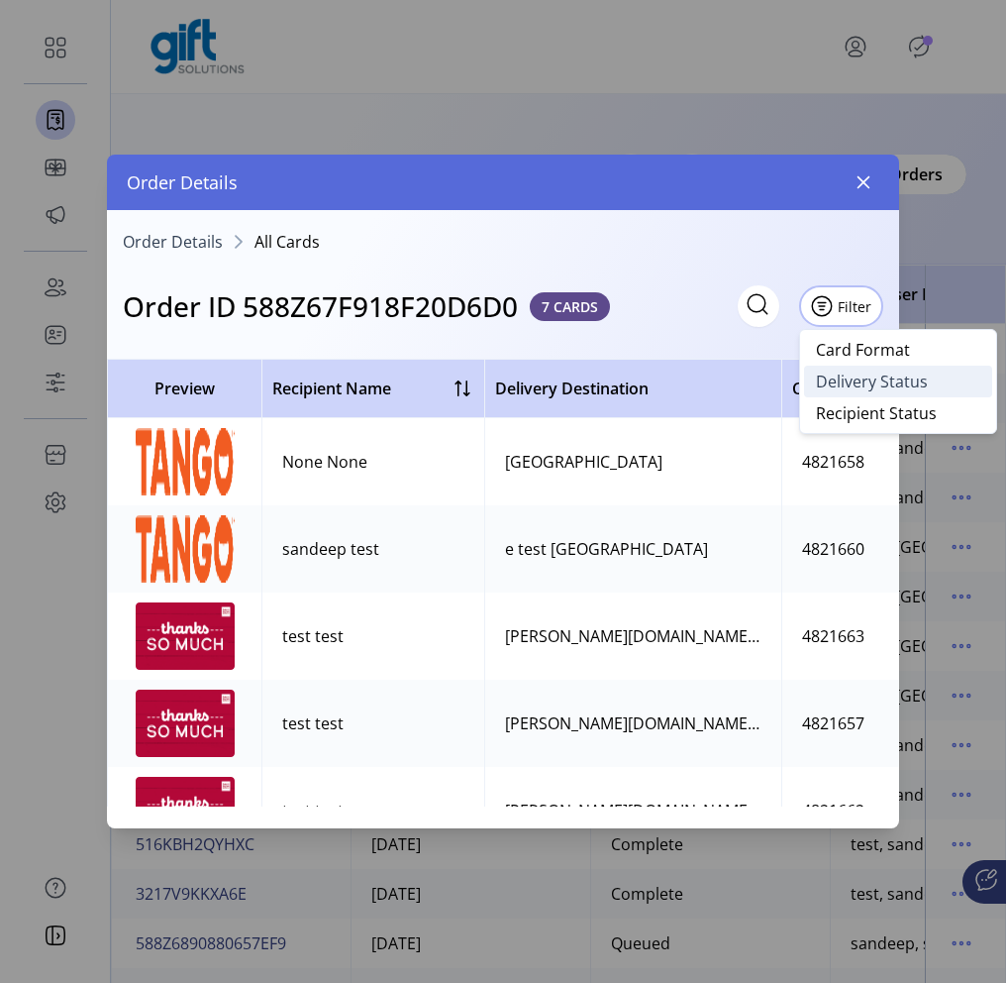
click at [919, 379] on span "Delivery Status" at bounding box center [872, 381] width 112 height 16
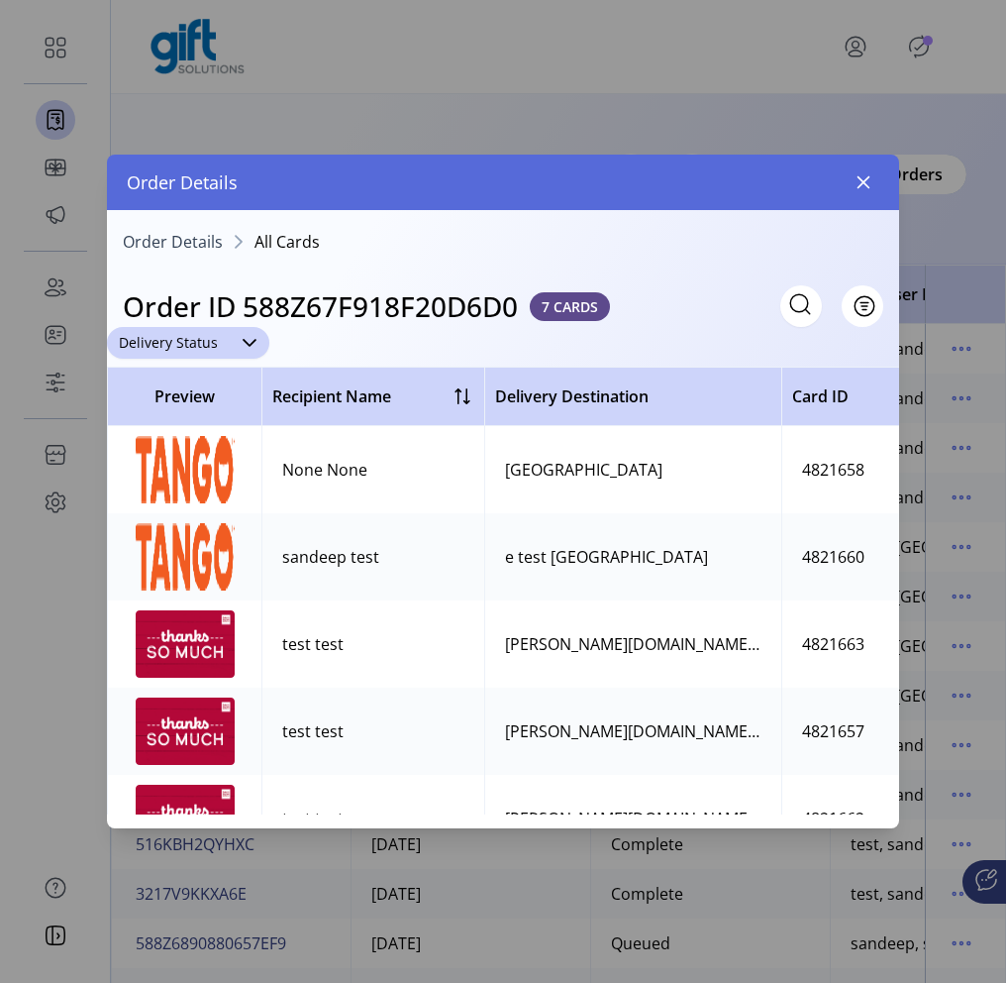
click at [180, 341] on span "Delivery Status" at bounding box center [168, 343] width 123 height 32
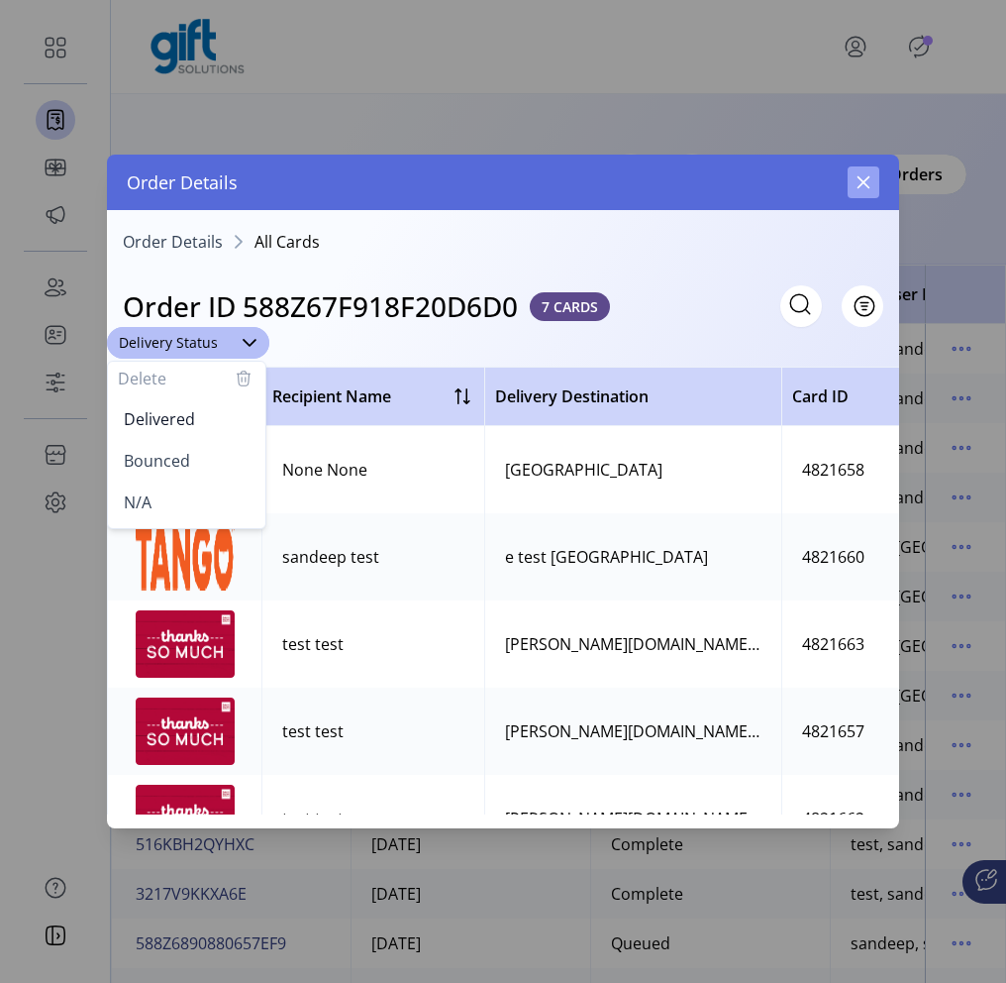
click at [854, 186] on button "button" at bounding box center [864, 182] width 32 height 32
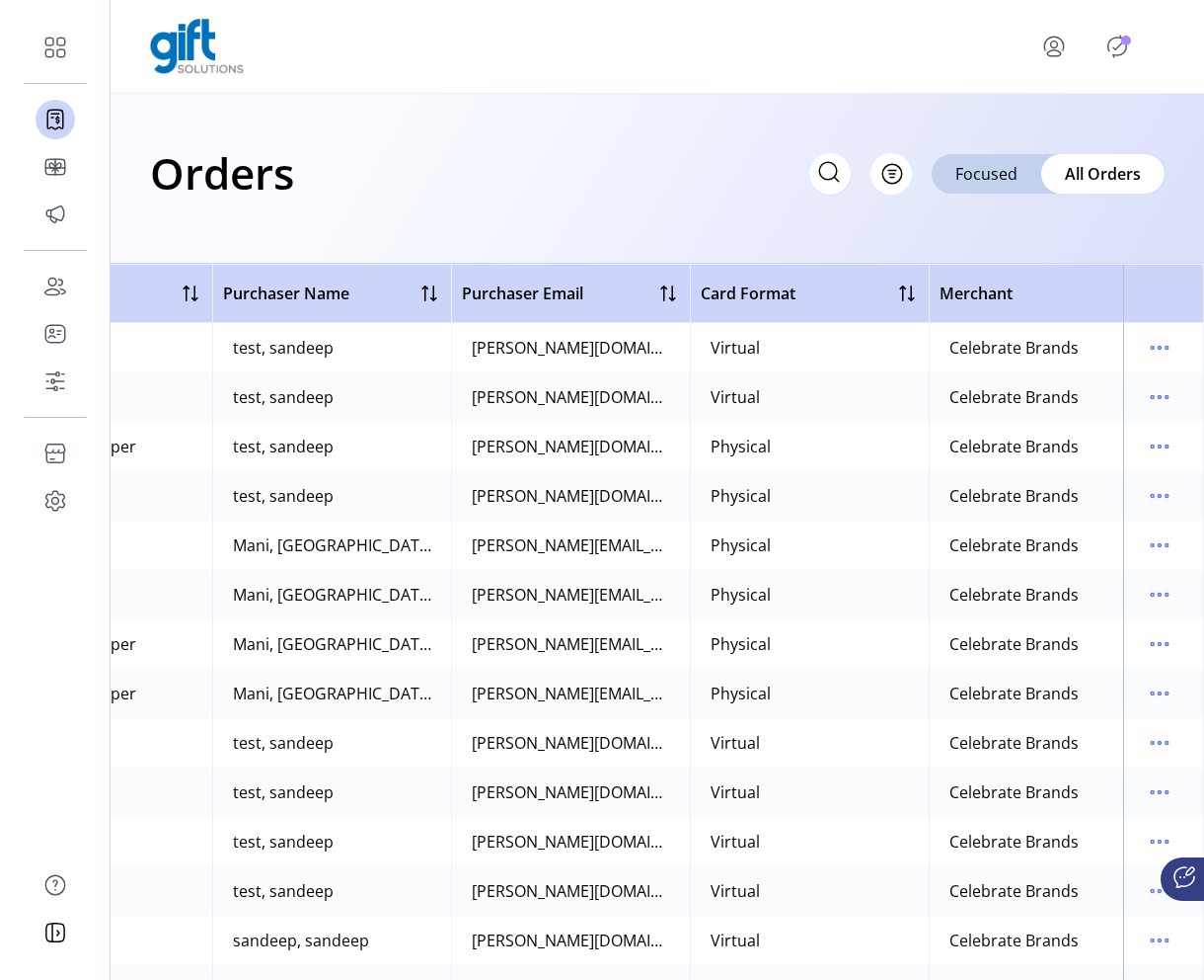
scroll to position [0, 670]
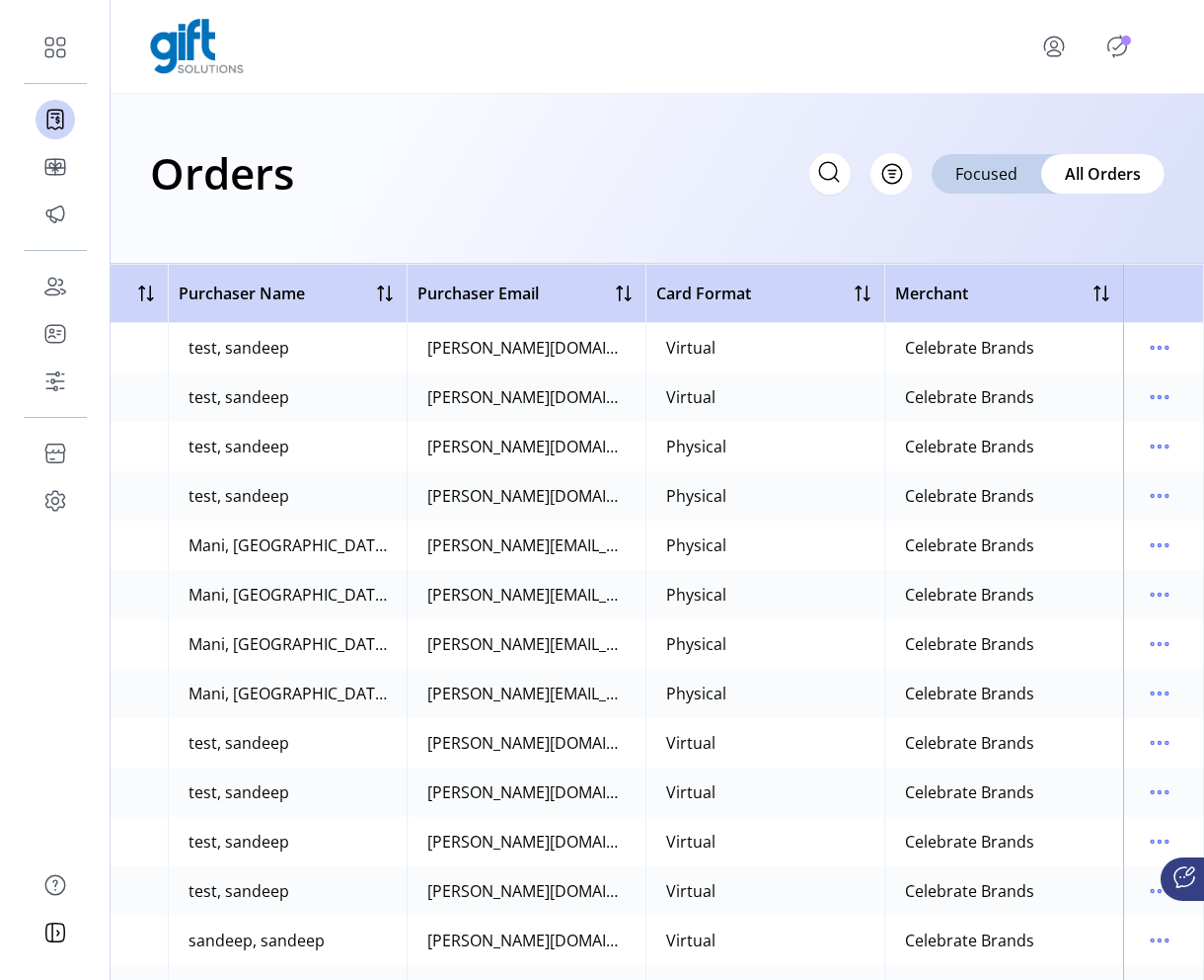
click at [1128, 437] on td at bounding box center [1163, 447] width 81 height 50
click at [1131, 447] on icon "menu" at bounding box center [1160, 447] width 32 height 32
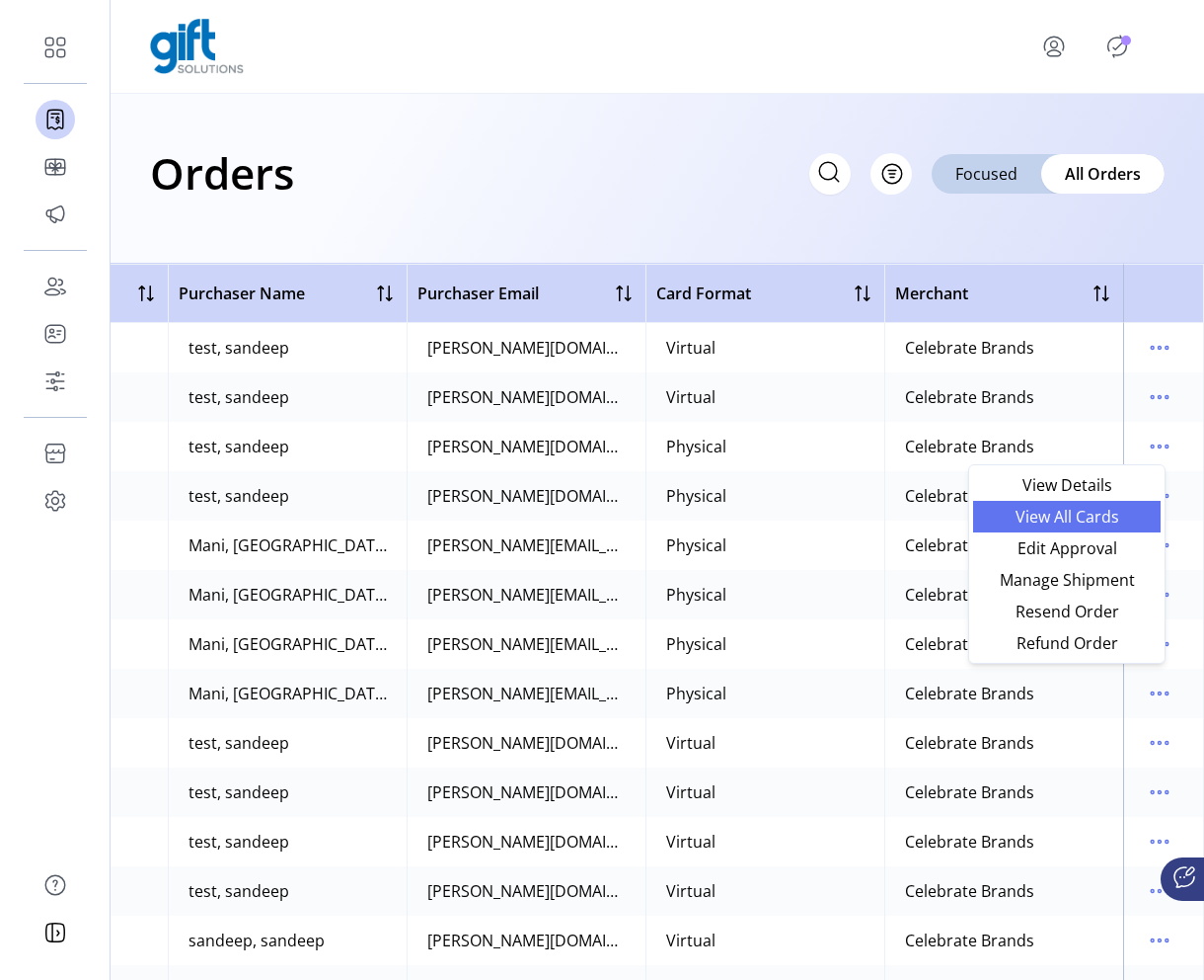
click at [1090, 508] on span "View All Cards" at bounding box center [1066, 516] width 163 height 16
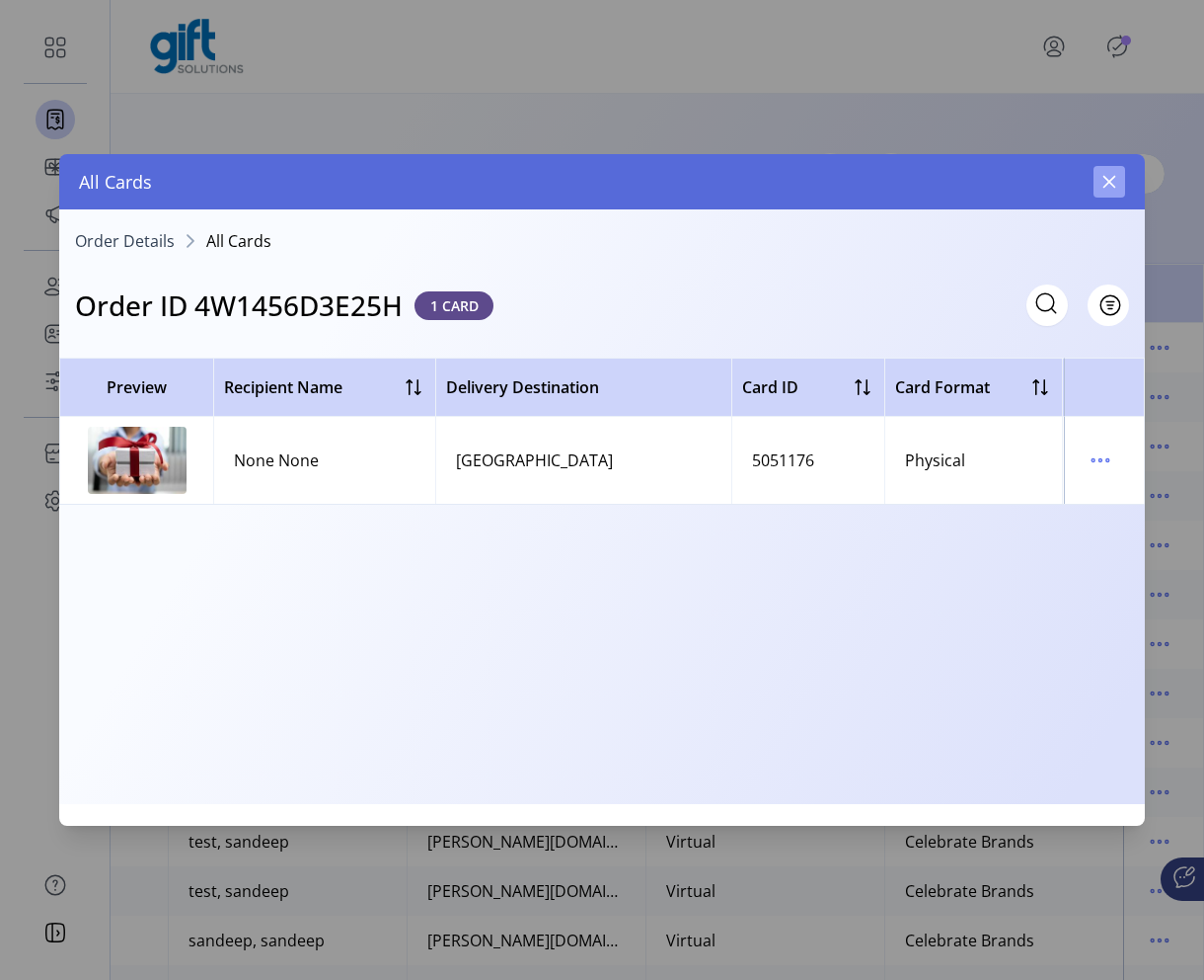
click at [1099, 191] on button "button" at bounding box center [1109, 181] width 32 height 32
